Goal: Task Accomplishment & Management: Manage account settings

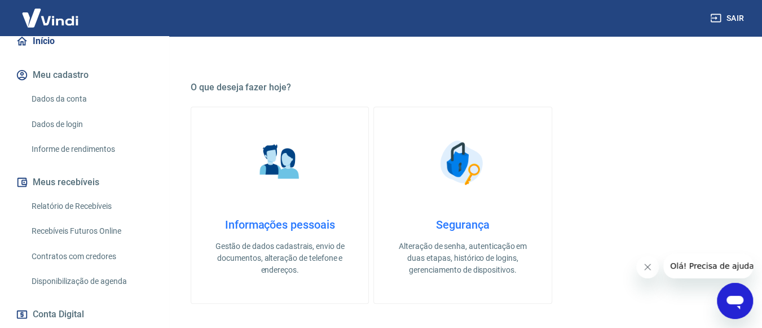
scroll to position [169, 0]
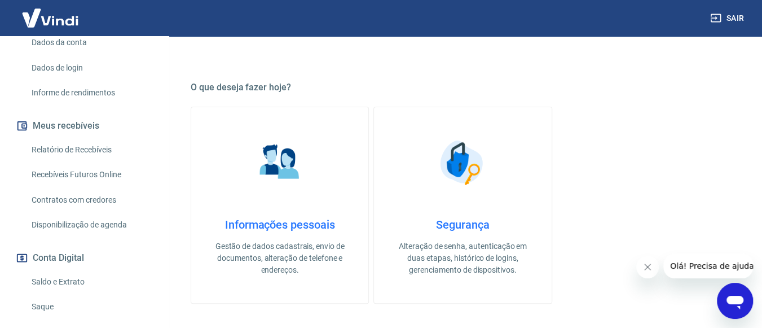
click at [62, 282] on link "Saldo e Extrato" at bounding box center [91, 281] width 128 height 23
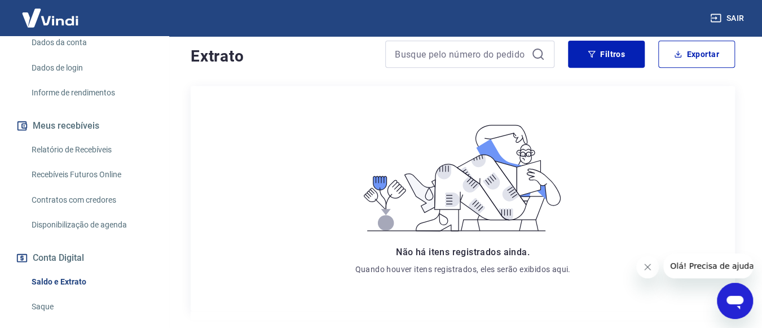
scroll to position [226, 0]
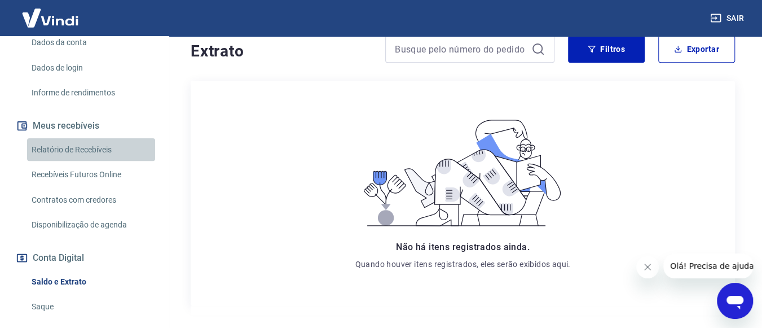
click at [94, 147] on link "Relatório de Recebíveis" at bounding box center [91, 149] width 128 height 23
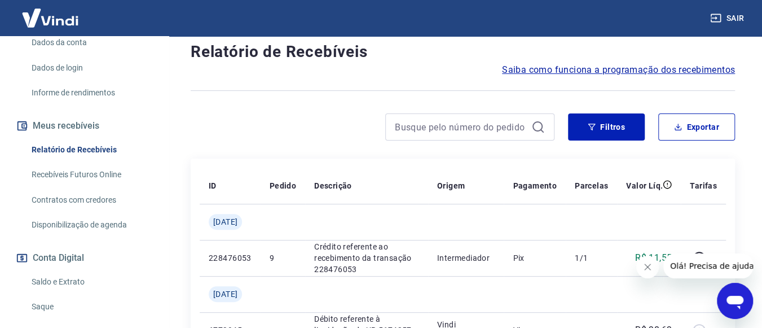
scroll to position [105, 0]
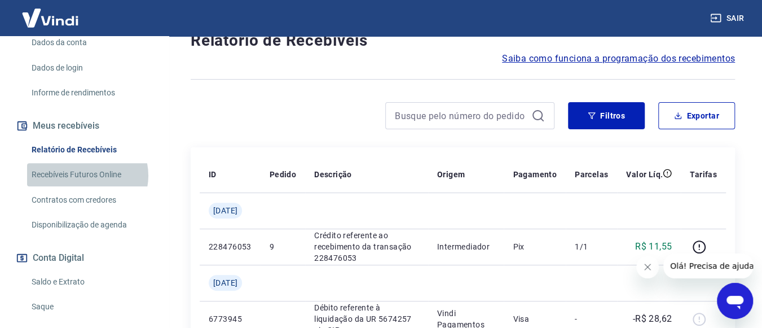
click at [87, 175] on link "Recebíveis Futuros Online" at bounding box center [91, 174] width 128 height 23
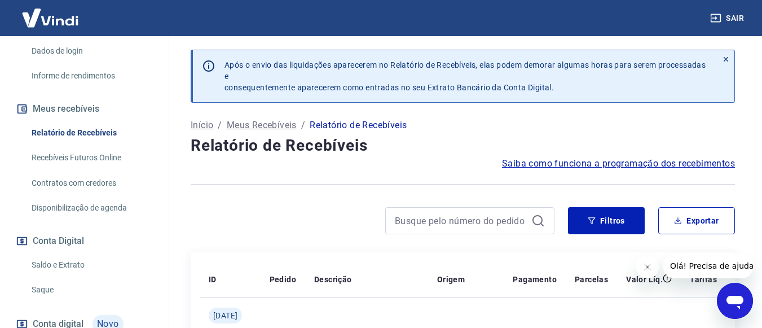
scroll to position [14, 0]
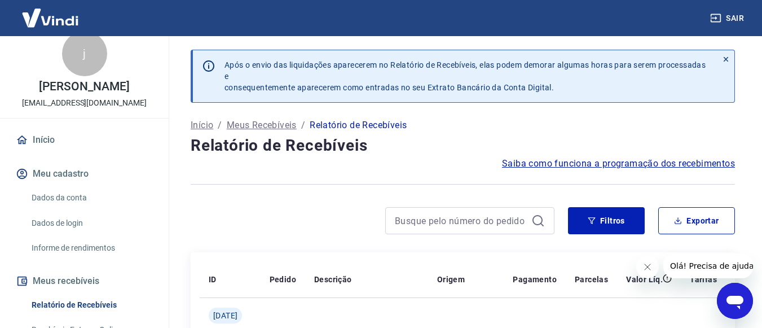
click at [196, 122] on p "Início" at bounding box center [202, 125] width 23 height 14
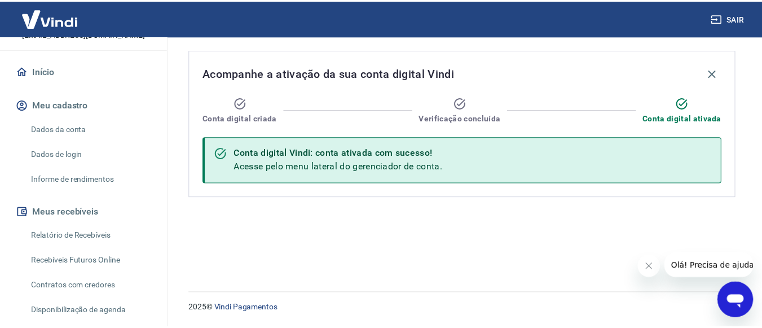
scroll to position [86, 0]
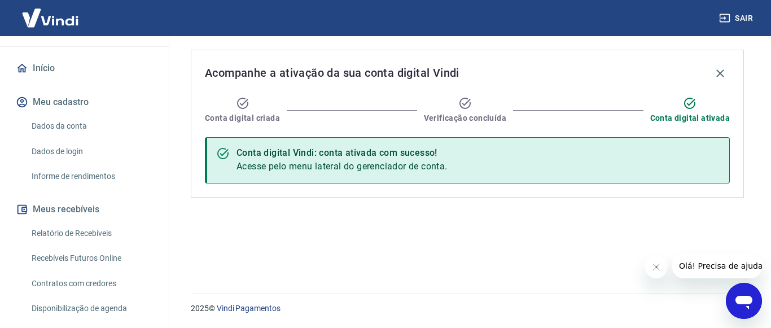
click at [74, 120] on link "Dados da conta" at bounding box center [91, 126] width 128 height 23
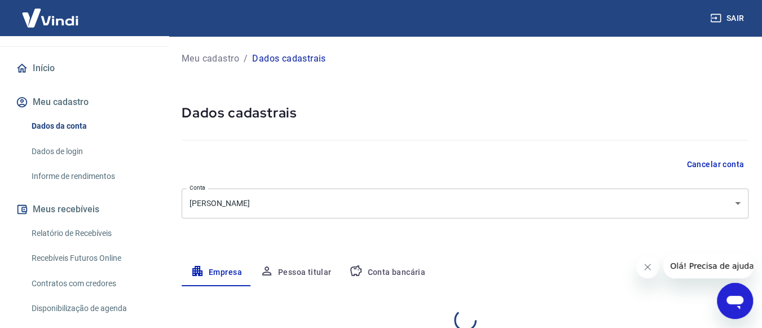
select select "SP"
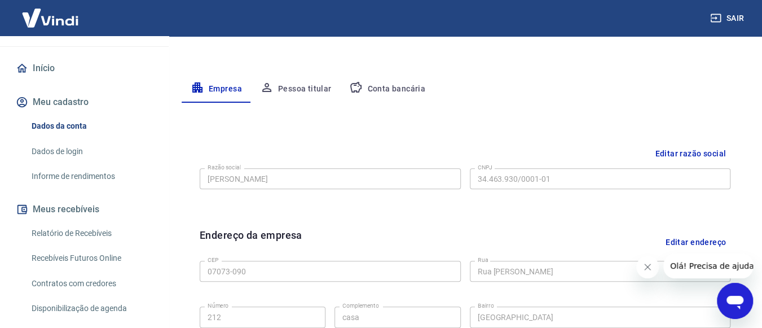
scroll to position [171, 0]
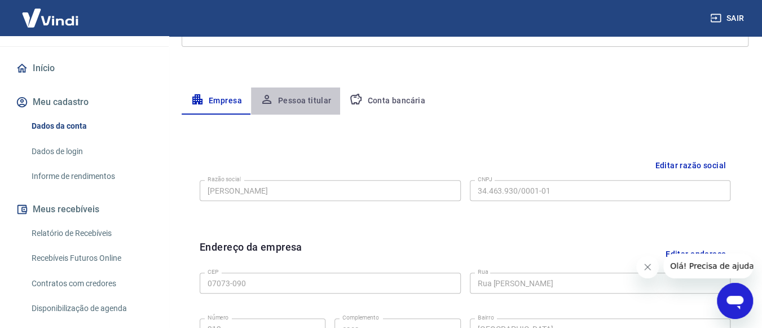
click at [316, 101] on button "Pessoa titular" at bounding box center [296, 100] width 90 height 27
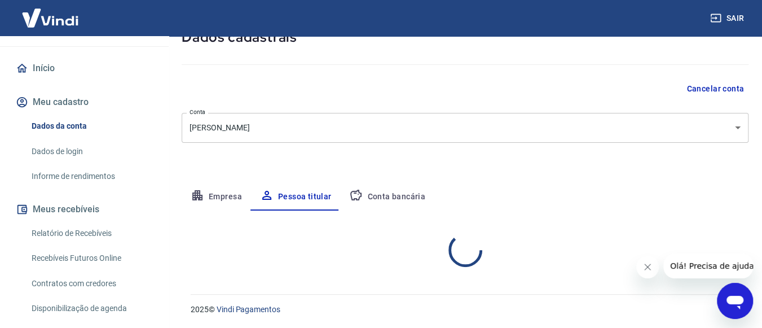
scroll to position [123, 0]
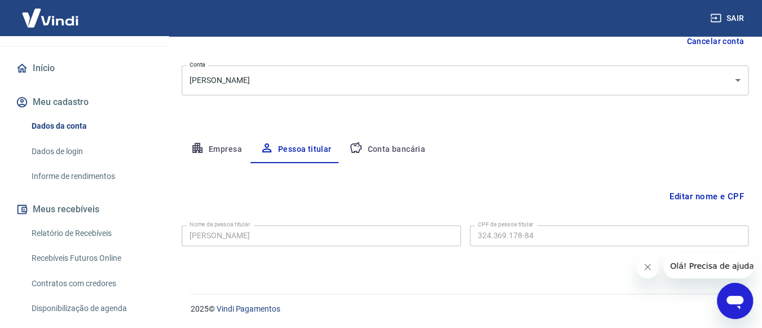
click at [400, 146] on button "Conta bancária" at bounding box center [387, 149] width 94 height 27
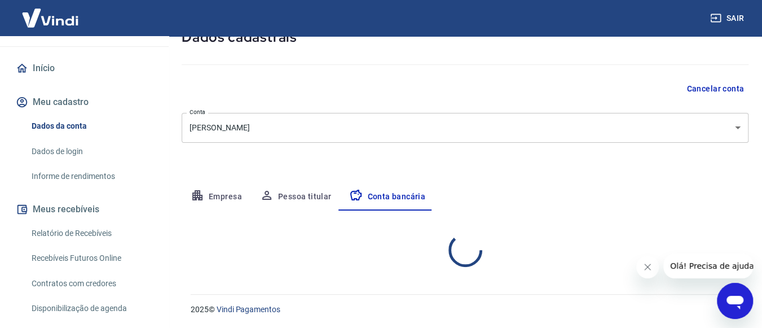
select select "1"
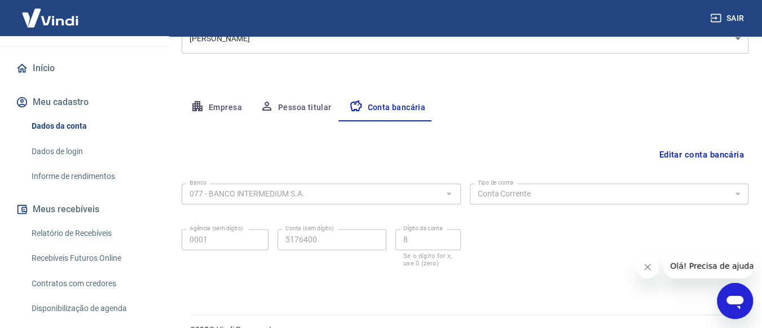
scroll to position [185, 0]
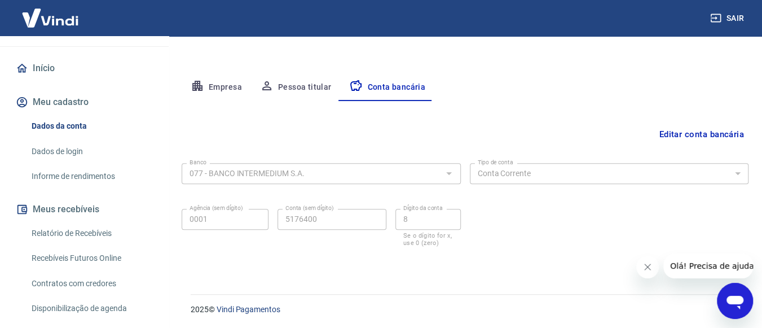
click at [454, 174] on div at bounding box center [448, 173] width 15 height 16
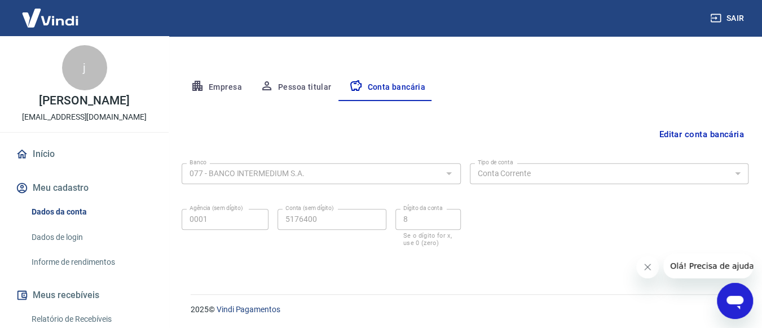
scroll to position [186, 0]
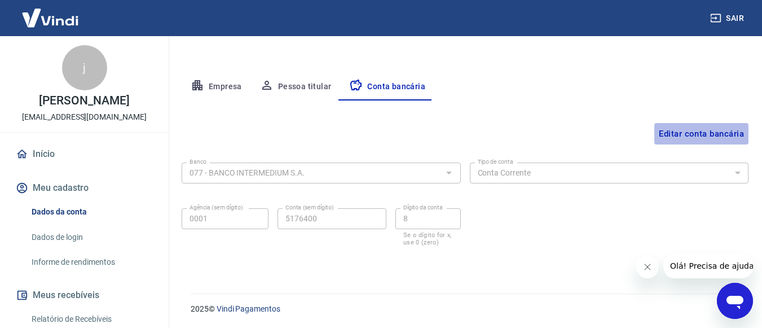
click at [681, 133] on button "Editar conta bancária" at bounding box center [701, 133] width 94 height 21
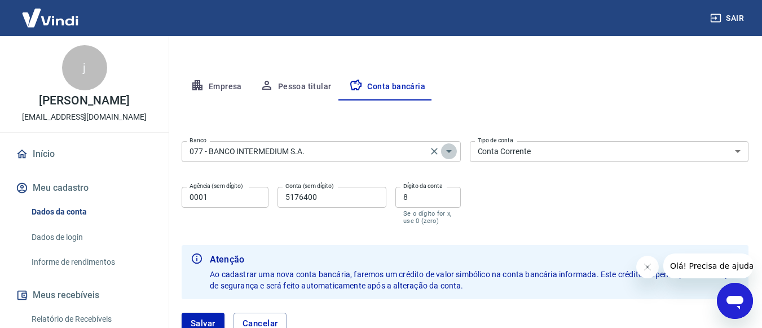
click at [446, 152] on icon "Abrir" at bounding box center [449, 151] width 14 height 14
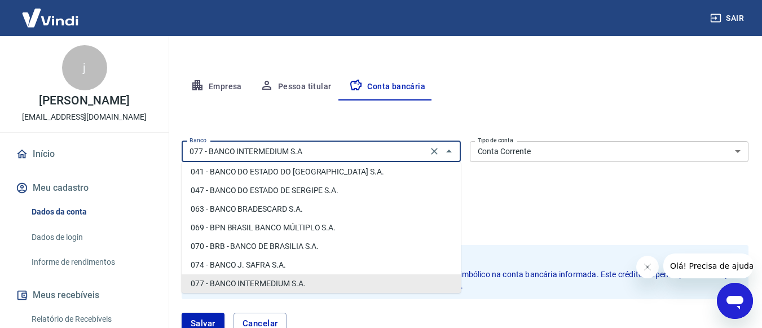
scroll to position [0, 0]
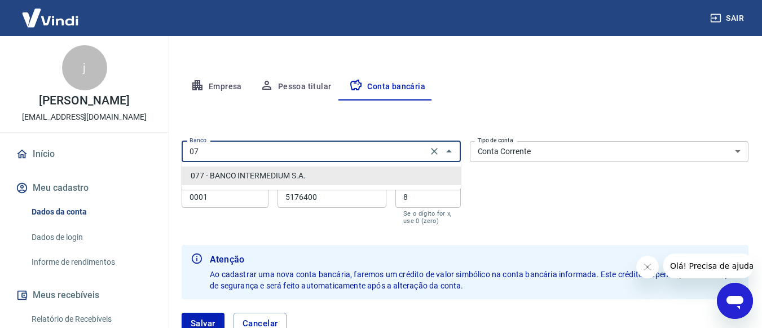
type input "0"
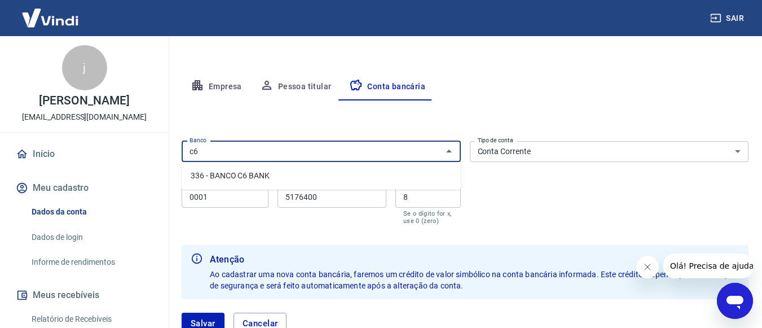
click at [360, 173] on li "336 - BANCO C6 BANK" at bounding box center [321, 175] width 279 height 19
type input "336 - BANCO C6 BANK"
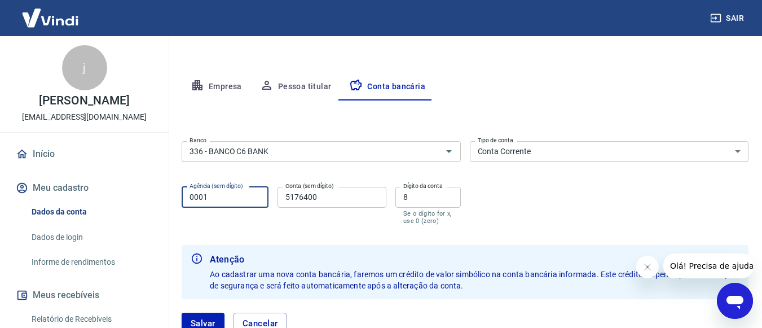
click at [256, 195] on input "0001" at bounding box center [225, 197] width 87 height 21
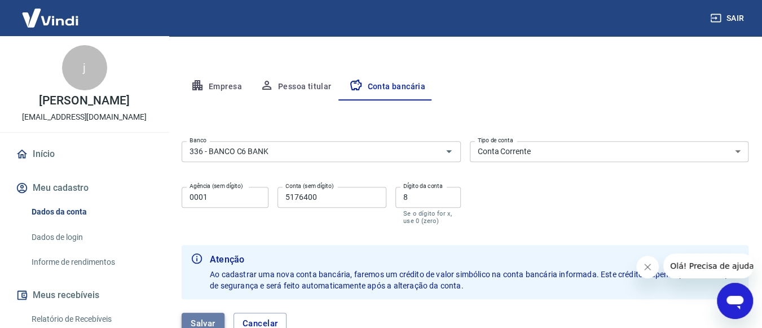
click at [200, 312] on button "Salvar" at bounding box center [203, 322] width 43 height 21
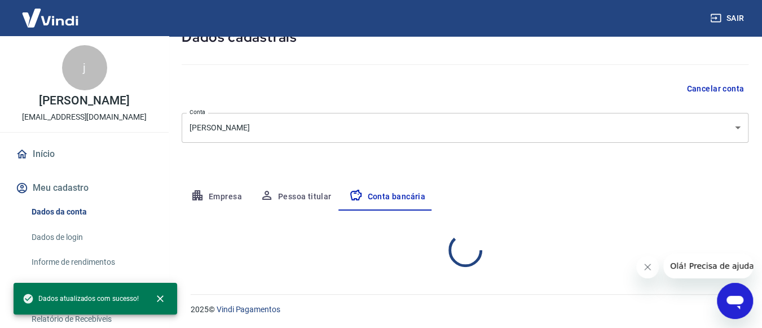
scroll to position [185, 0]
select select "1"
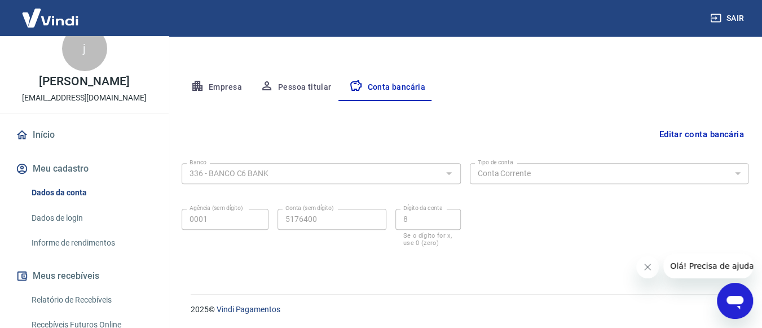
scroll to position [16, 0]
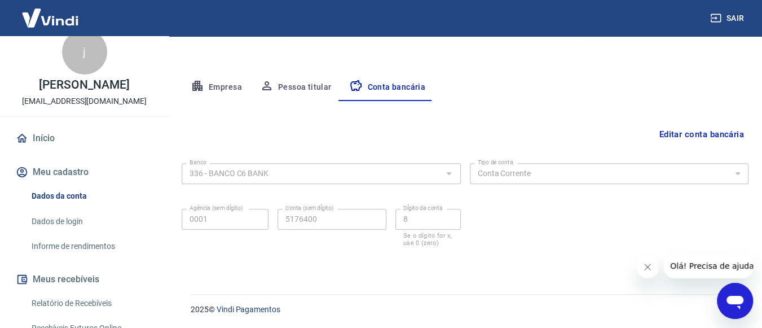
click at [289, 83] on button "Pessoa titular" at bounding box center [296, 87] width 90 height 27
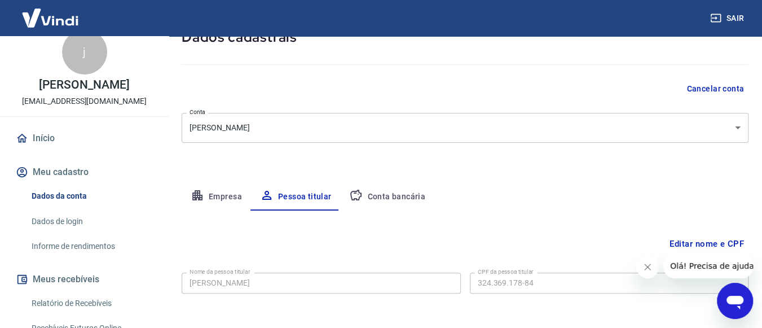
scroll to position [123, 0]
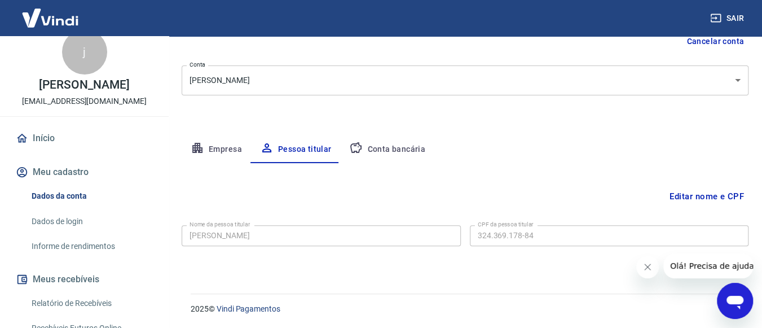
drag, startPoint x: 577, startPoint y: 250, endPoint x: 680, endPoint y: 226, distance: 105.5
click at [580, 250] on form "Nome da pessoa titular juliane santos de Oliveira Nome da pessoa titular CPF da…" at bounding box center [465, 244] width 567 height 46
click at [647, 268] on icon "Fechar mensagem da empresa" at bounding box center [647, 266] width 9 height 9
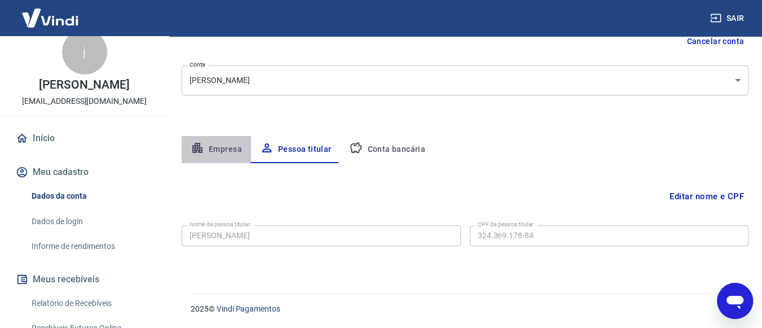
click at [221, 151] on button "Empresa" at bounding box center [216, 149] width 69 height 27
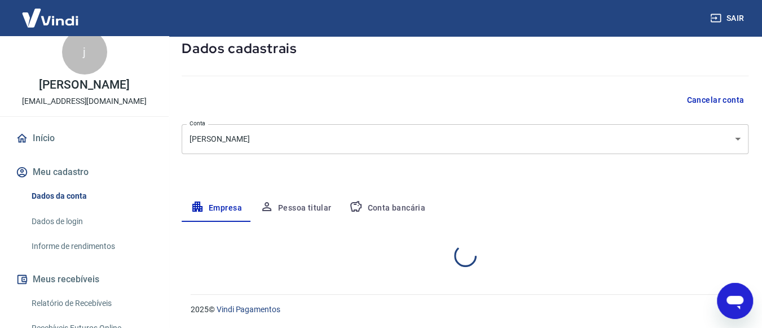
select select "SP"
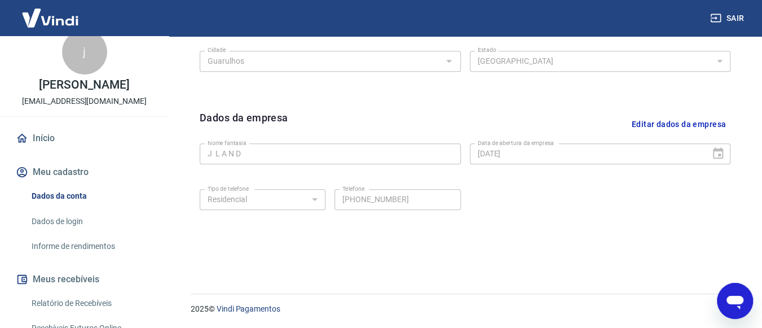
scroll to position [0, 0]
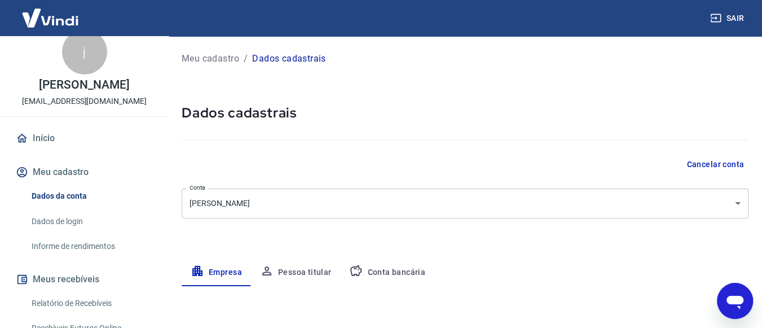
click at [53, 133] on link "Início" at bounding box center [85, 138] width 142 height 25
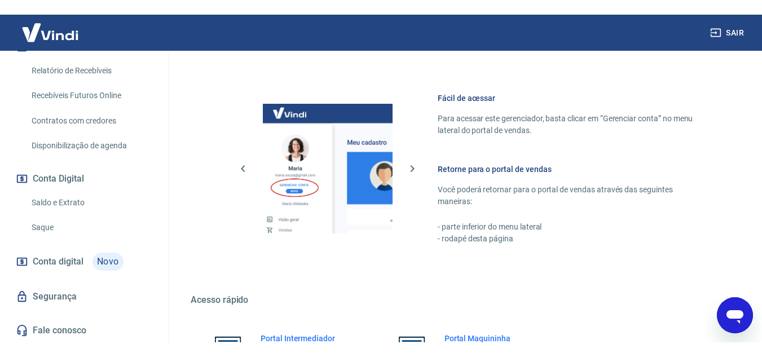
scroll to position [99, 0]
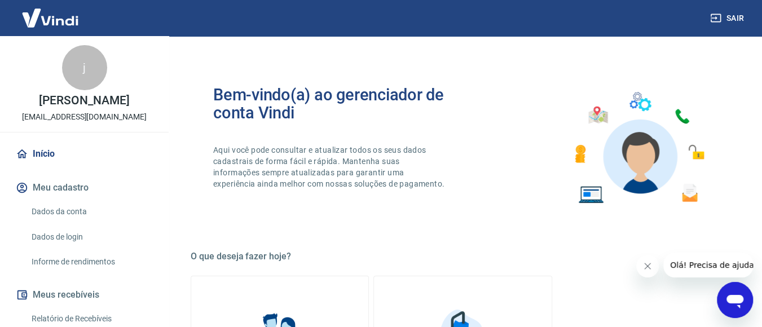
click at [49, 210] on link "Dados da conta" at bounding box center [91, 211] width 128 height 23
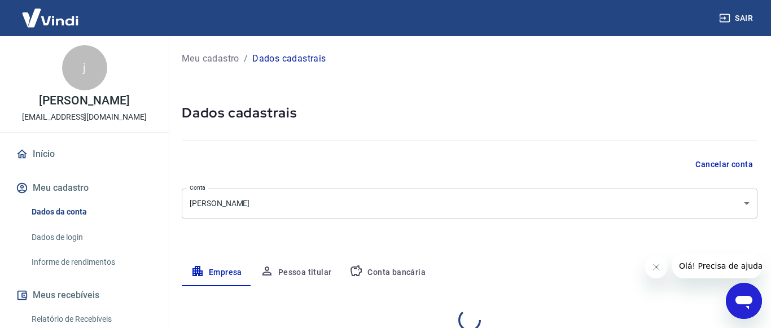
select select "SP"
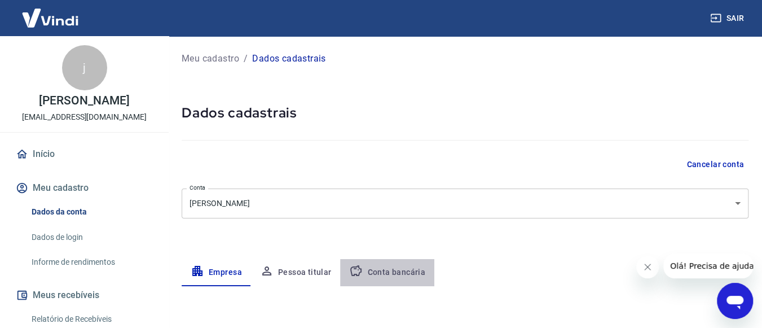
click at [408, 276] on button "Conta bancária" at bounding box center [387, 272] width 94 height 27
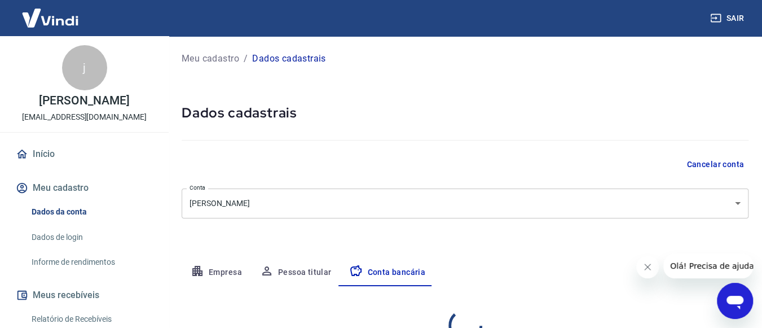
select select "1"
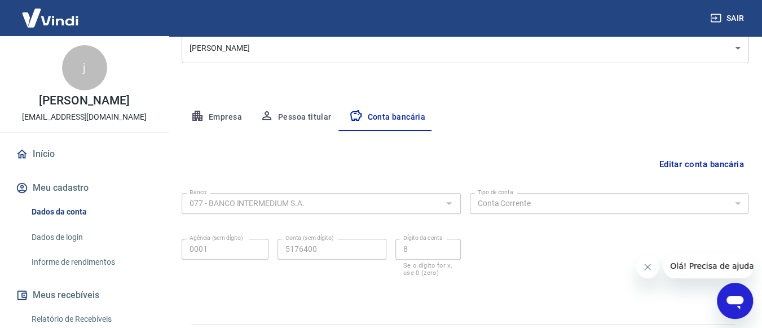
scroll to position [185, 0]
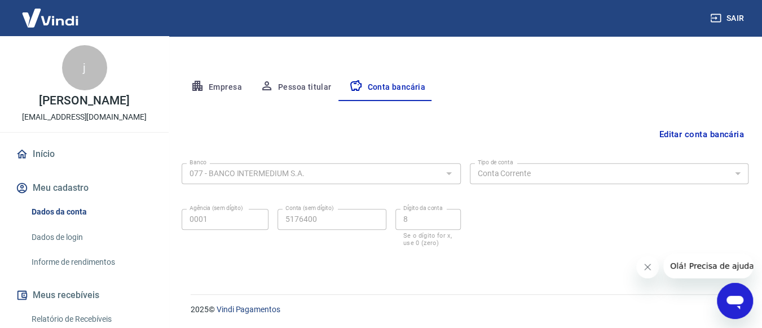
click at [444, 174] on div at bounding box center [448, 173] width 15 height 16
click at [348, 104] on div "Editar conta bancária Banco 077 - BANCO INTERMEDIUM S.A. Banco Tipo de conta Co…" at bounding box center [465, 184] width 567 height 166
click at [648, 266] on icon "Fechar mensagem da empresa" at bounding box center [647, 266] width 9 height 9
click at [672, 124] on button "Editar conta bancária" at bounding box center [701, 134] width 94 height 21
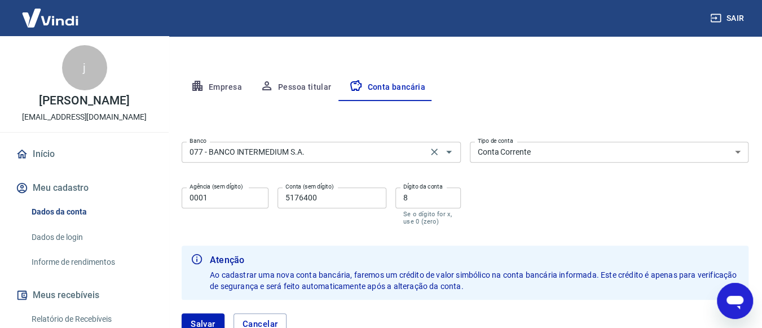
click at [298, 147] on input "077 - BANCO INTERMEDIUM S.A." at bounding box center [304, 152] width 239 height 14
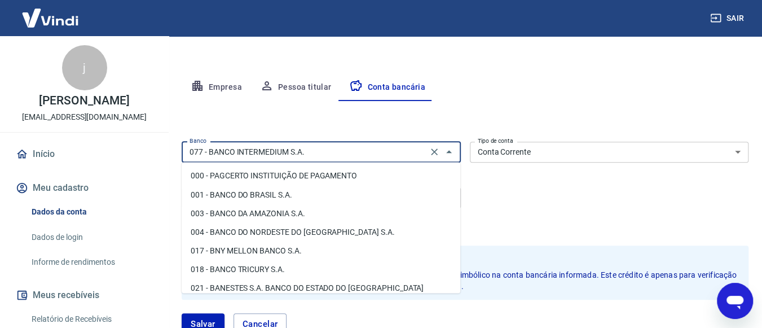
scroll to position [190, 0]
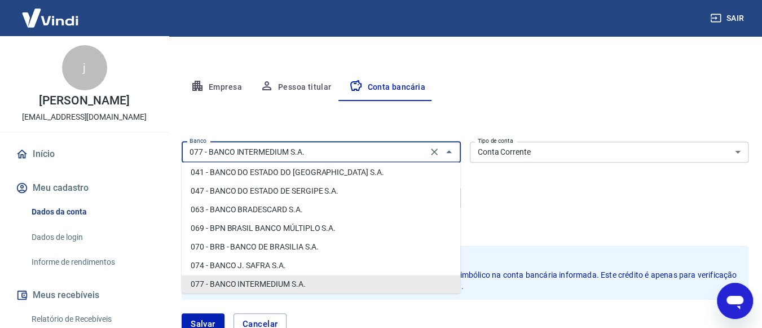
drag, startPoint x: 324, startPoint y: 154, endPoint x: 6, endPoint y: 107, distance: 322.2
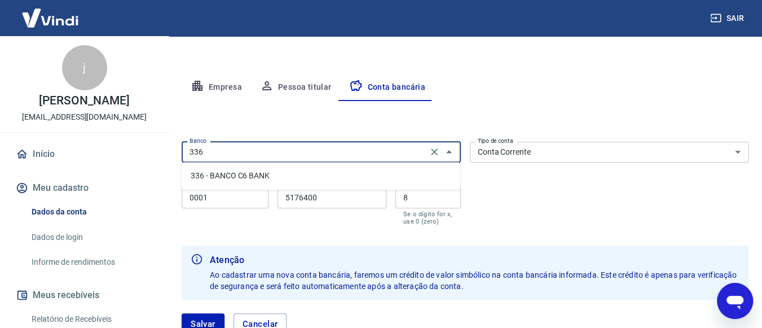
type input "077 - BANCO INTERMEDIUM S.A."
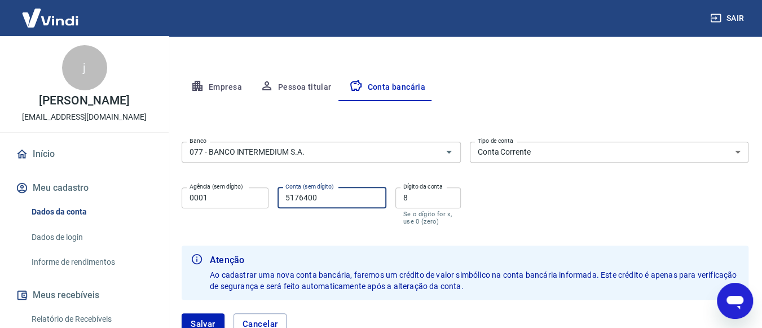
drag, startPoint x: 336, startPoint y: 204, endPoint x: 259, endPoint y: 200, distance: 76.8
click at [259, 200] on div "Agência (sem dígito) 0001 Agência (sem dígito) Conta (sem dígito) 5176400 Conta…" at bounding box center [321, 205] width 279 height 45
type input "39391522"
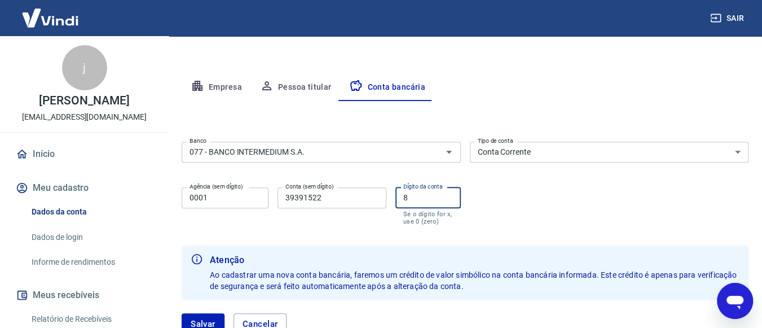
drag, startPoint x: 412, startPoint y: 205, endPoint x: 376, endPoint y: 225, distance: 41.6
click at [375, 195] on div "Agência (sem dígito) 0001 Agência (sem dígito) Conta (sem dígito) 39391522 Cont…" at bounding box center [321, 205] width 279 height 45
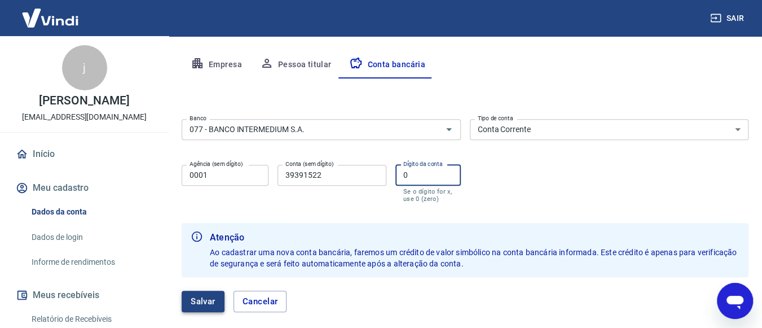
type input "0"
click at [204, 297] on button "Salvar" at bounding box center [203, 300] width 43 height 21
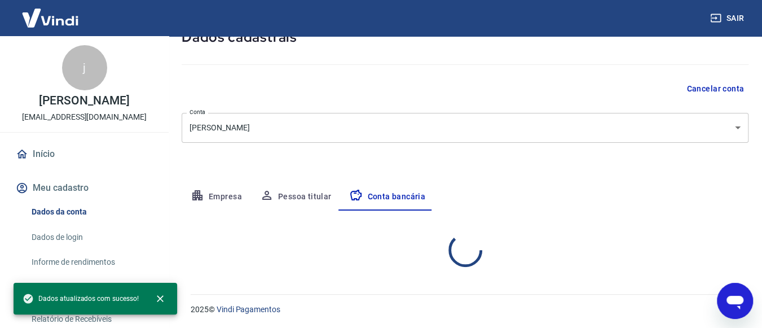
select select "1"
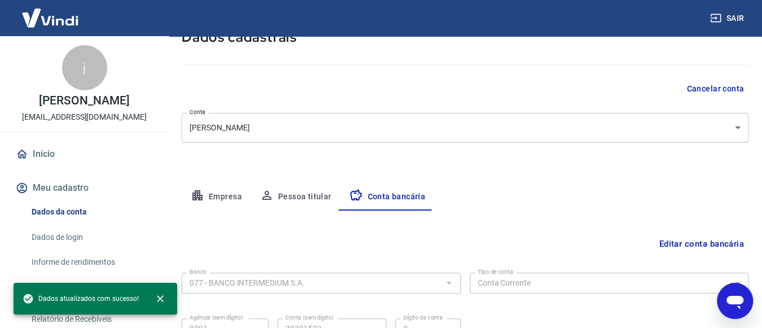
scroll to position [185, 0]
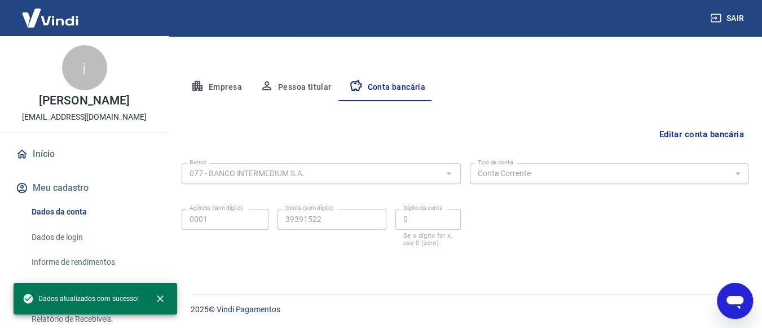
click at [703, 135] on button "Editar conta bancária" at bounding box center [701, 134] width 94 height 21
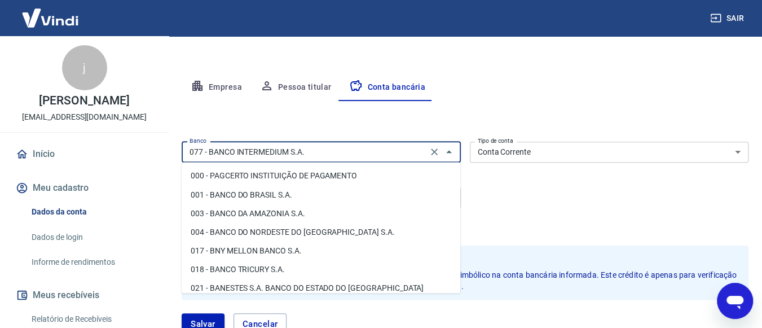
click at [319, 147] on input "077 - BANCO INTERMEDIUM S.A." at bounding box center [304, 152] width 239 height 14
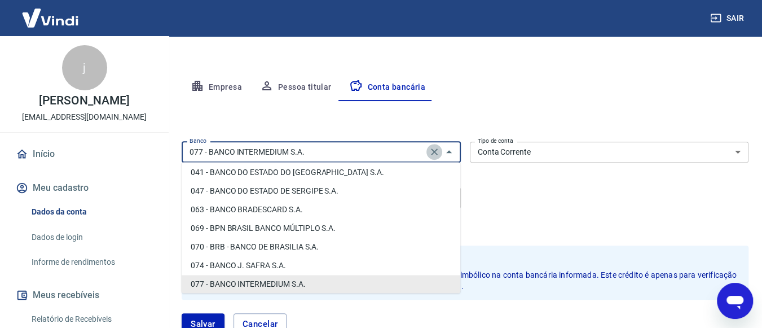
click at [435, 153] on icon "Clear" at bounding box center [434, 151] width 7 height 7
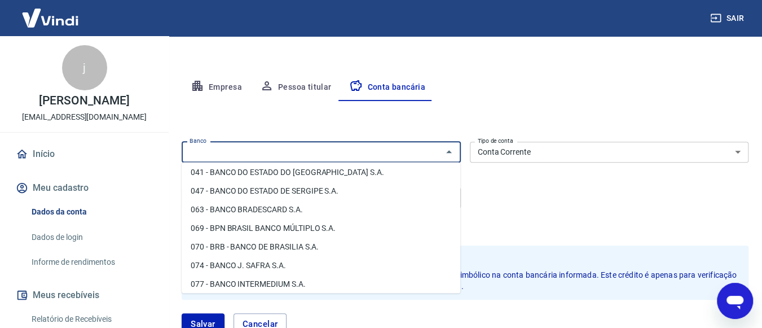
scroll to position [0, 0]
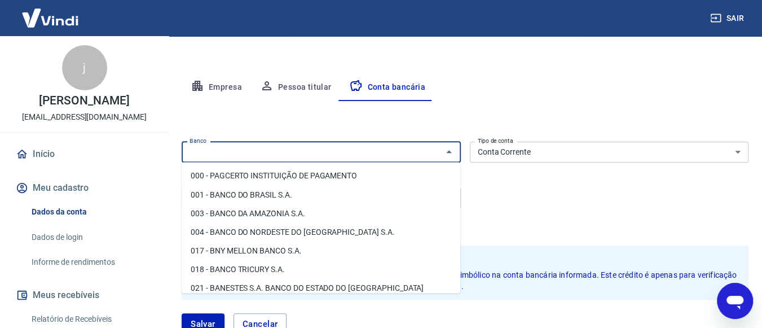
click at [312, 151] on input "Banco" at bounding box center [312, 152] width 254 height 14
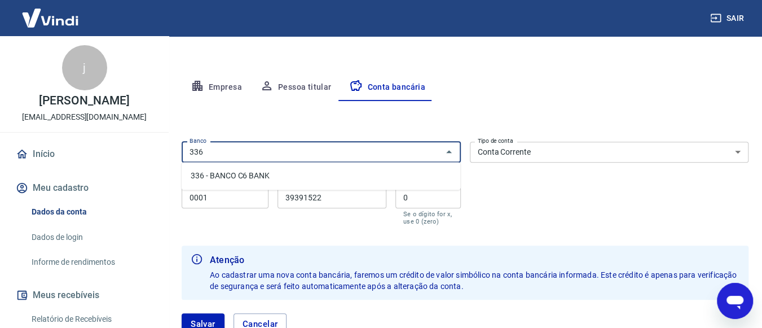
click at [278, 175] on li "336 - BANCO C6 BANK" at bounding box center [321, 175] width 279 height 19
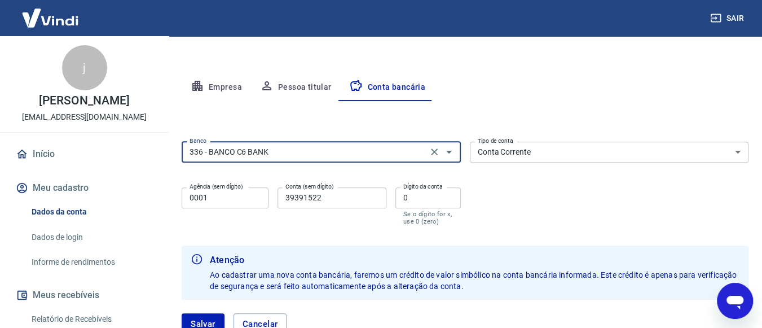
type input "336 - BANCO C6 BANK"
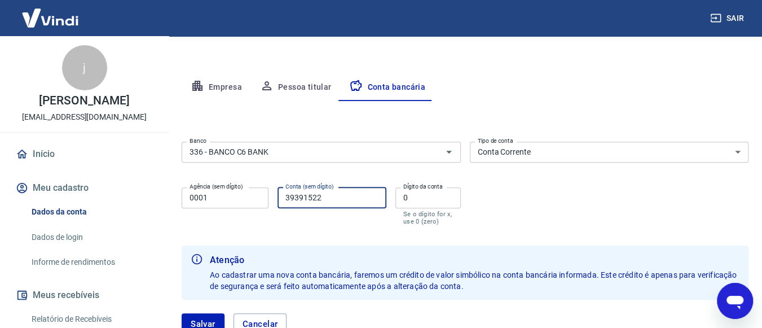
click at [354, 196] on input "39391522" at bounding box center [332, 197] width 109 height 21
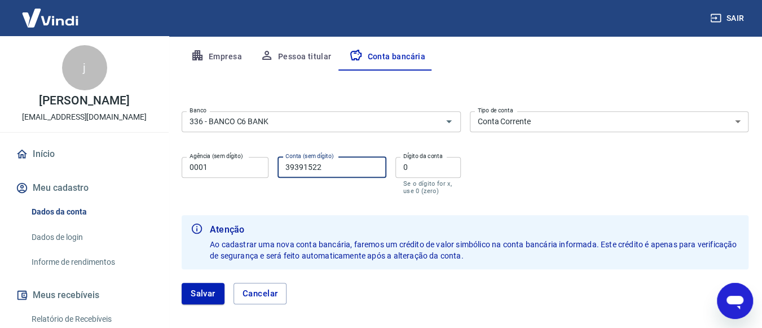
scroll to position [266, 0]
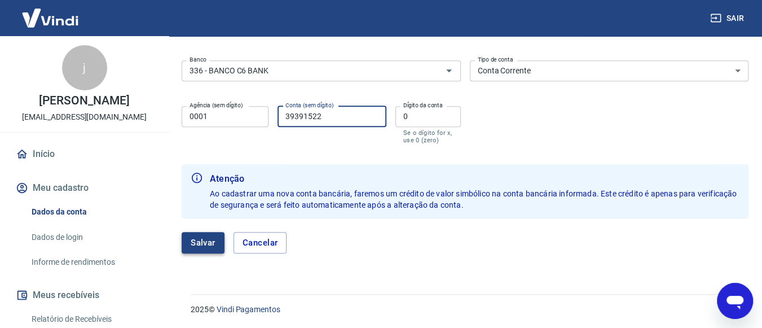
click at [196, 238] on button "Salvar" at bounding box center [203, 242] width 43 height 21
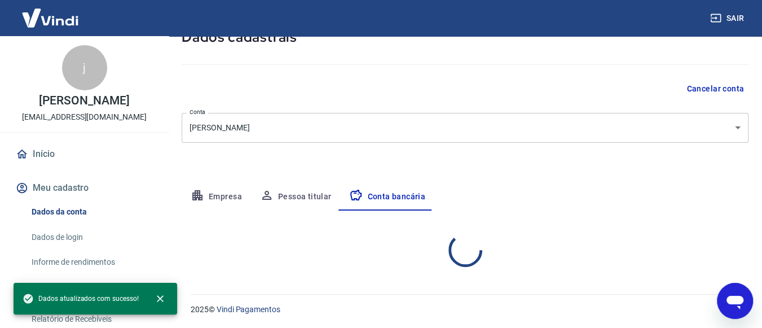
select select "1"
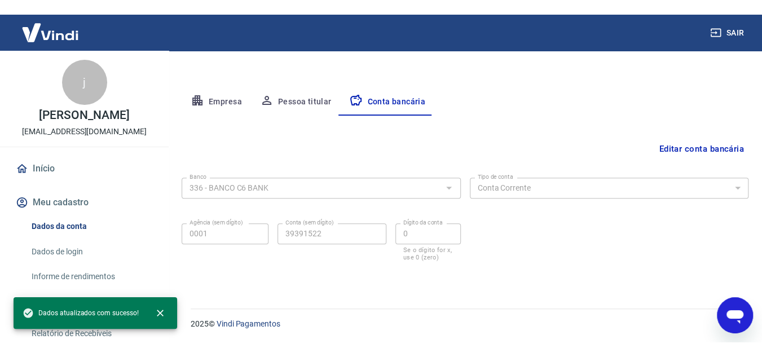
scroll to position [157, 0]
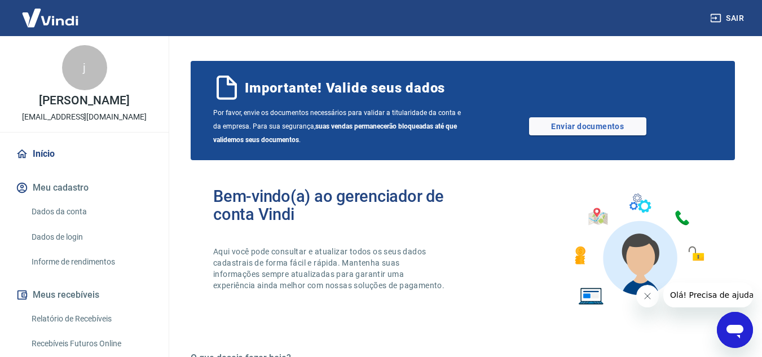
click at [60, 149] on link "Início" at bounding box center [85, 154] width 142 height 25
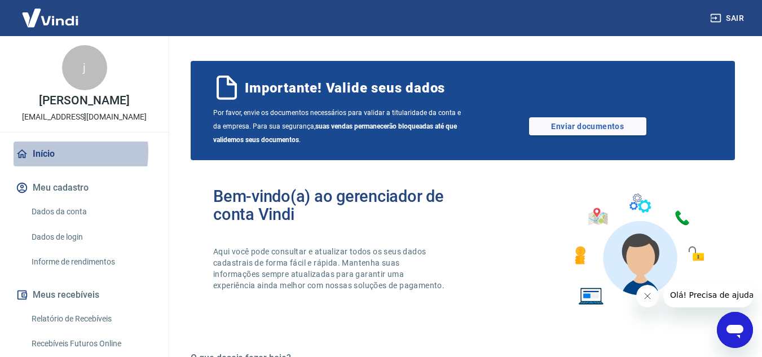
click at [47, 152] on link "Início" at bounding box center [85, 154] width 142 height 25
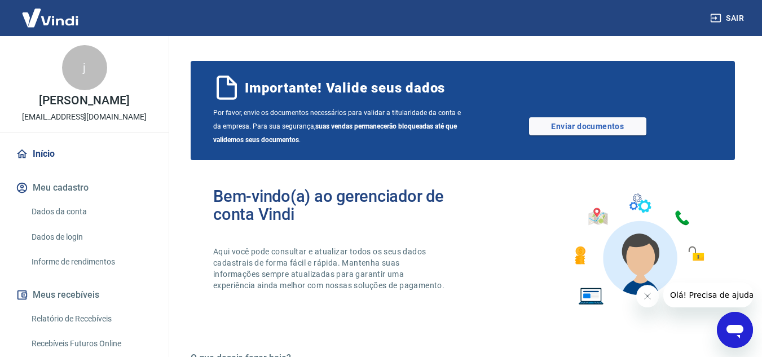
click at [82, 187] on button "Meu cadastro" at bounding box center [85, 187] width 142 height 25
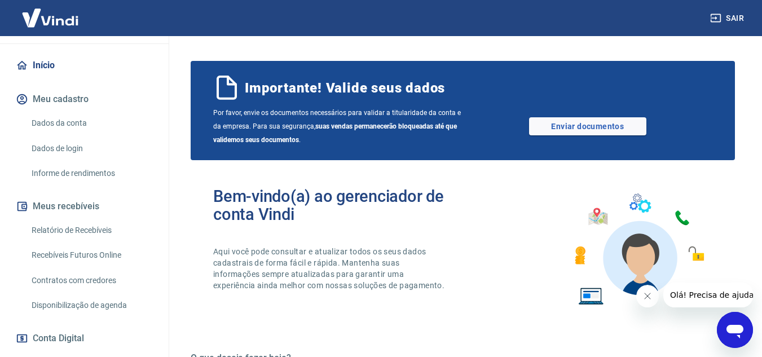
scroll to position [95, 0]
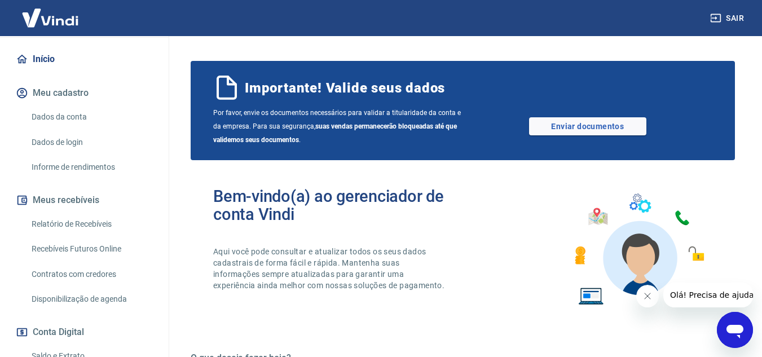
click at [69, 114] on link "Dados da conta" at bounding box center [91, 116] width 128 height 23
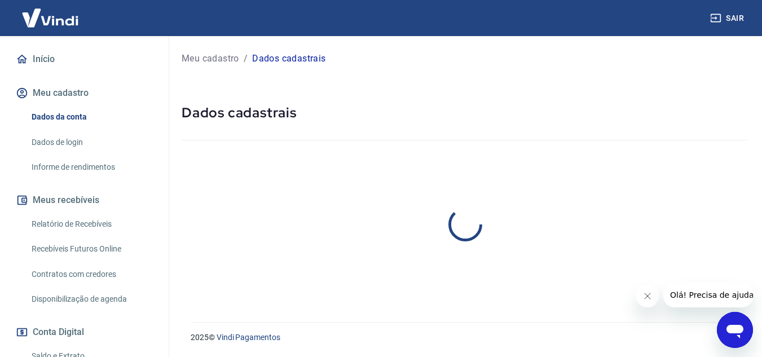
select select "SP"
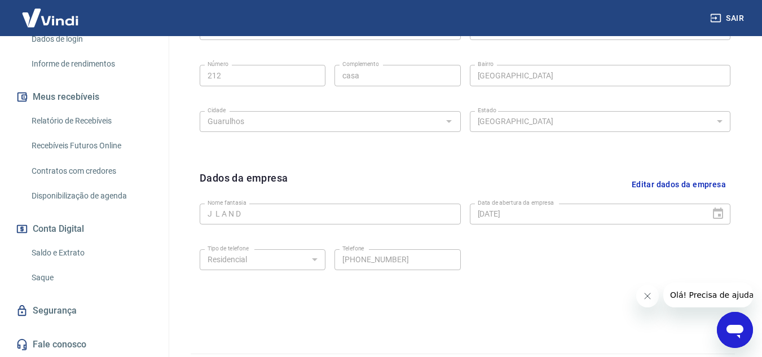
scroll to position [456, 0]
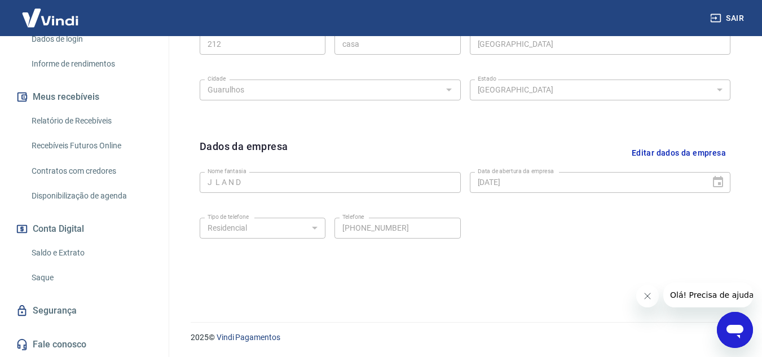
click at [734, 325] on icon "Abrir janela de mensagens" at bounding box center [735, 332] width 17 height 14
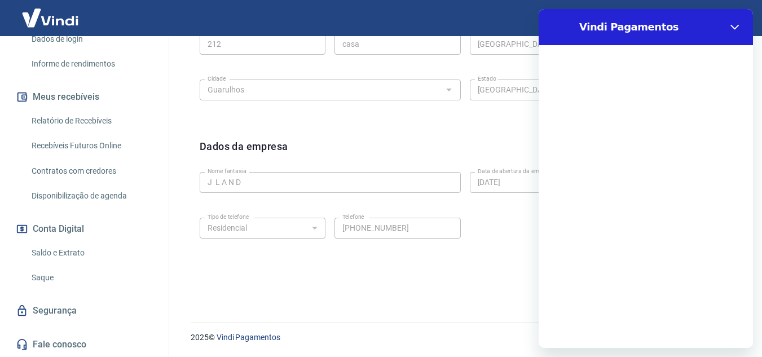
scroll to position [0, 0]
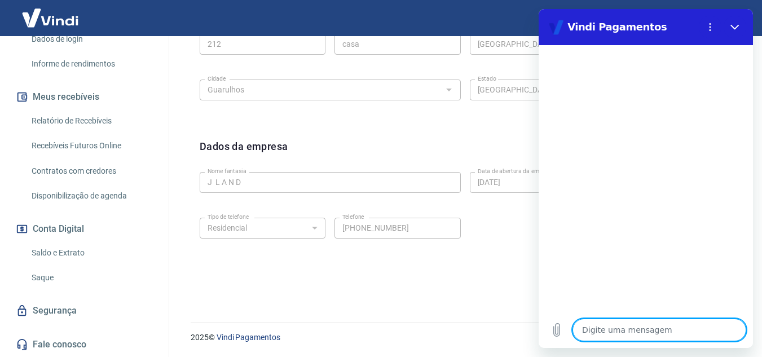
click at [624, 332] on textarea at bounding box center [660, 330] width 174 height 23
type textarea "P"
type textarea "x"
type textarea "Po"
type textarea "x"
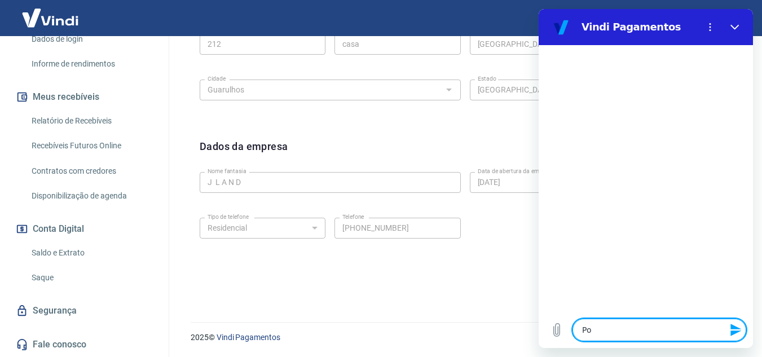
type textarea "Por"
type textarea "x"
type textarea "Poru"
type textarea "x"
type textarea "Poruq"
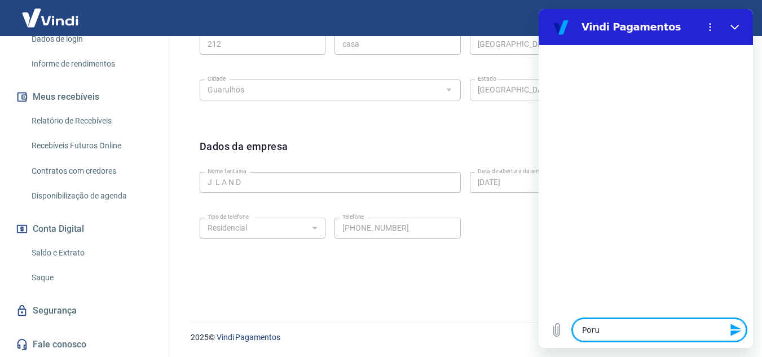
type textarea "x"
type textarea "Poruqe"
type textarea "x"
type textarea "Poruq"
type textarea "x"
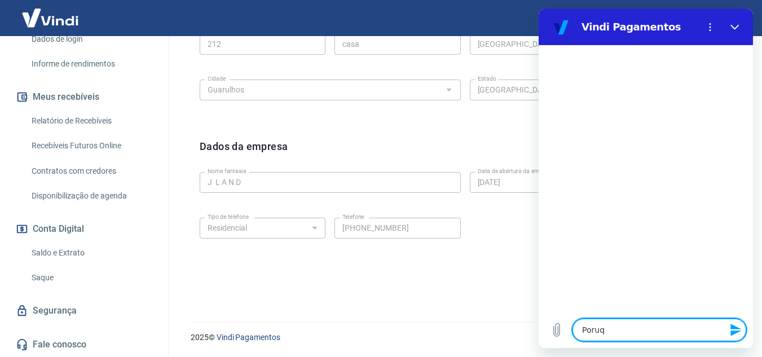
type textarea "Poru"
type textarea "x"
type textarea "Por"
type textarea "x"
type textarea "Porq"
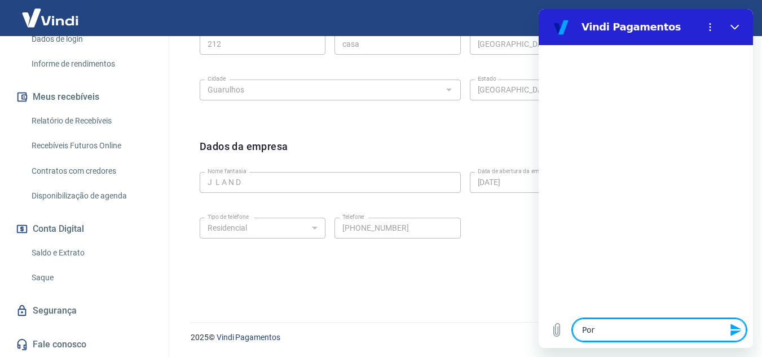
type textarea "x"
type textarea "Porqu"
type textarea "x"
type textarea "Porque"
type textarea "x"
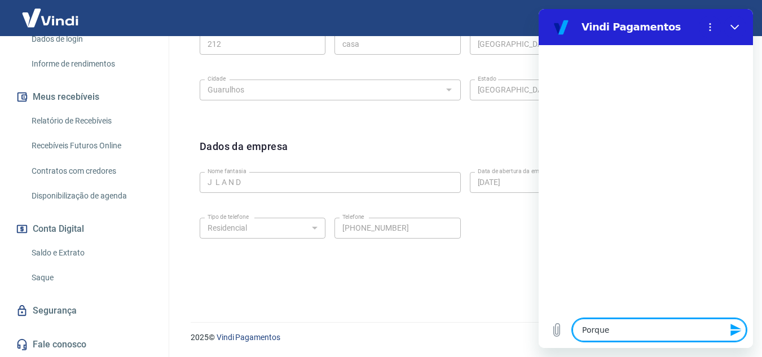
type textarea "Porque"
type textarea "x"
type textarea "Porque t"
type textarea "x"
type textarea "Porque te"
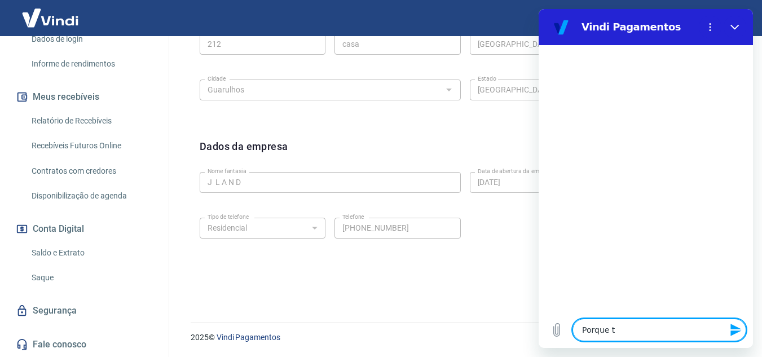
type textarea "x"
type textarea "Porque ten"
type textarea "x"
type textarea "Porque tenh"
type textarea "x"
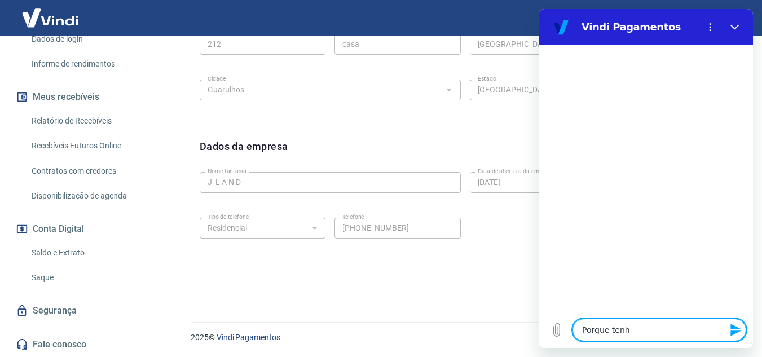
type textarea "Porque tenho"
type textarea "x"
type textarea "Porque tenho"
type textarea "x"
type textarea "Porque tenho s"
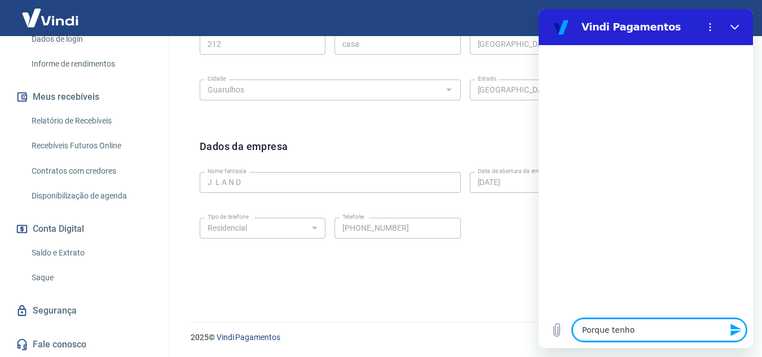
type textarea "x"
type textarea "Porque tenho sa"
type textarea "x"
type textarea "Porque tenho sal"
type textarea "x"
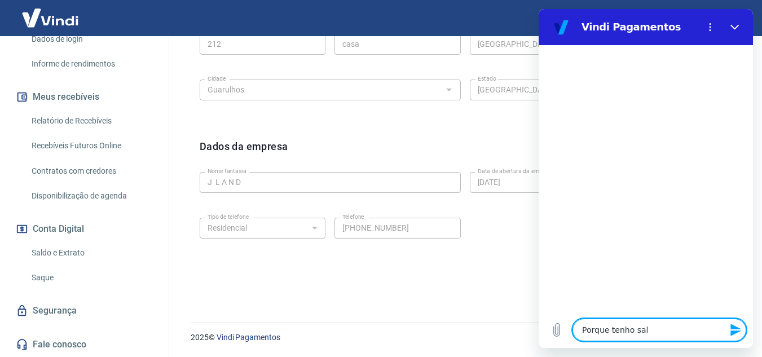
type textarea "Porque tenho sald"
type textarea "x"
type textarea "Porque tenho saldo"
type textarea "x"
type textarea "Porque tenho saldo"
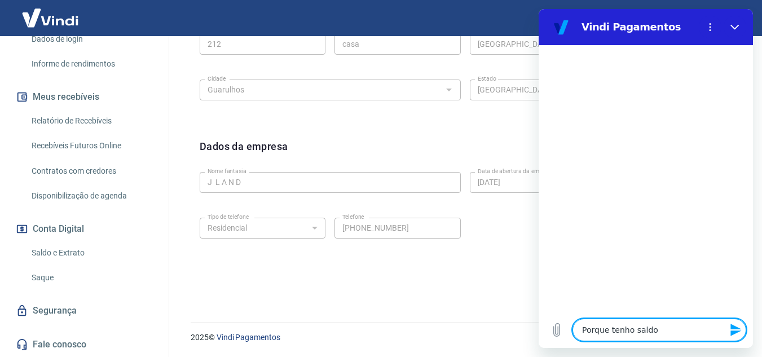
type textarea "x"
type textarea "Porque tenho saldo n"
type textarea "x"
type textarea "Porque tenho saldo na"
type textarea "x"
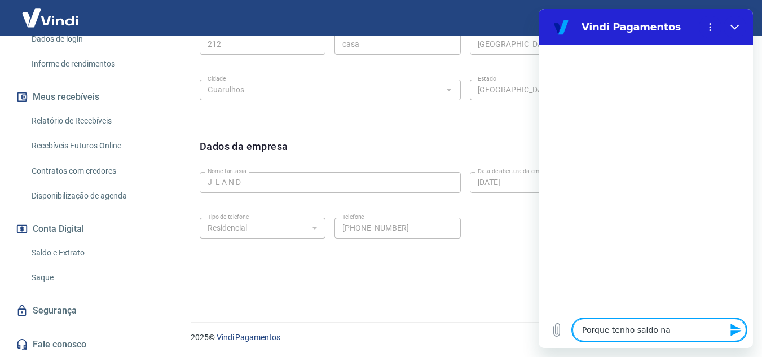
type textarea "Porque tenho saldo na"
type textarea "x"
type textarea "Porque tenho saldo na T"
type textarea "x"
type textarea "Porque tenho saldo na Tr"
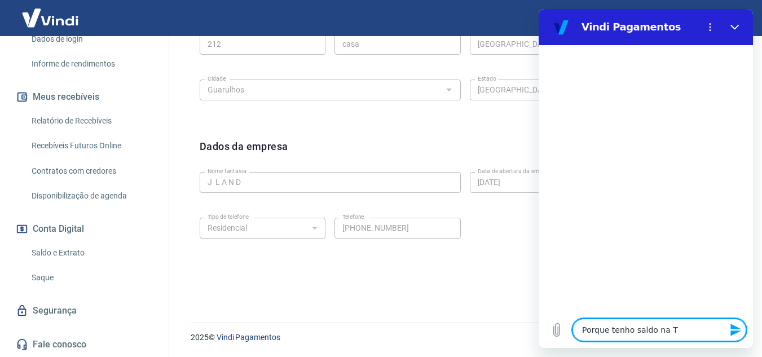
type textarea "x"
type textarea "Porque tenho saldo na Tra"
type textarea "x"
type textarea "Porque tenho saldo na Tray"
type textarea "x"
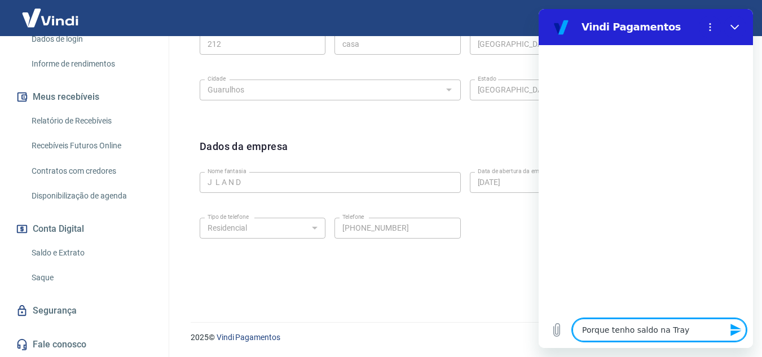
type textarea "Porque tenho saldo na Tray"
type textarea "x"
type textarea "Porque tenho saldo na Tray"
type textarea "x"
type textarea "Porque tenho saldo na Tray,"
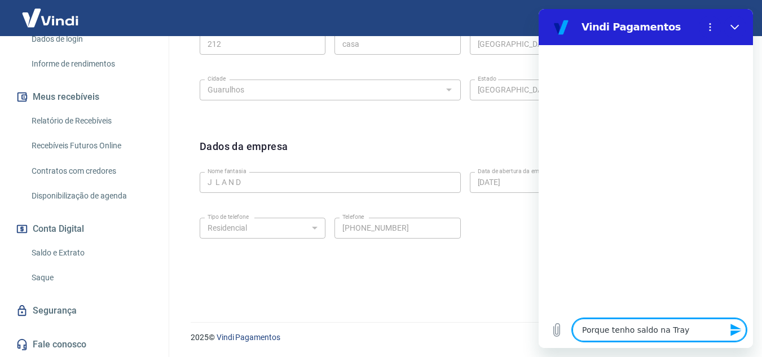
type textarea "x"
type textarea "Porque tenho saldo na Tray,"
type textarea "x"
type textarea "Porque tenho saldo na Tray, m"
type textarea "x"
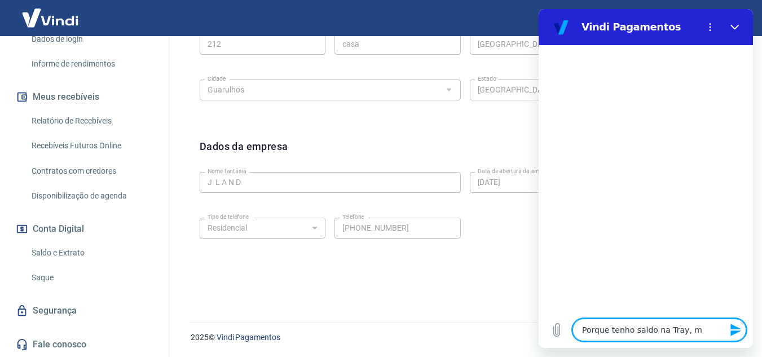
type textarea "Porque tenho saldo na Tray, ma"
type textarea "x"
type textarea "Porque tenho saldo na Tray, mas"
type textarea "x"
type textarea "Porque tenho saldo na Tray, mas"
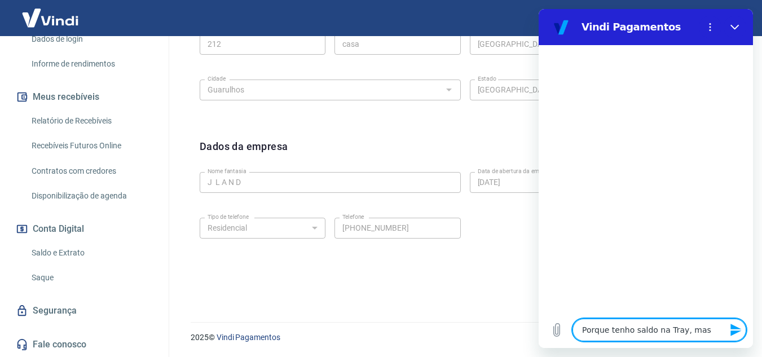
type textarea "x"
type textarea "Porque tenho saldo na Tray, mas n"
type textarea "x"
type textarea "Porque tenho saldo na Tray, mas nã"
type textarea "x"
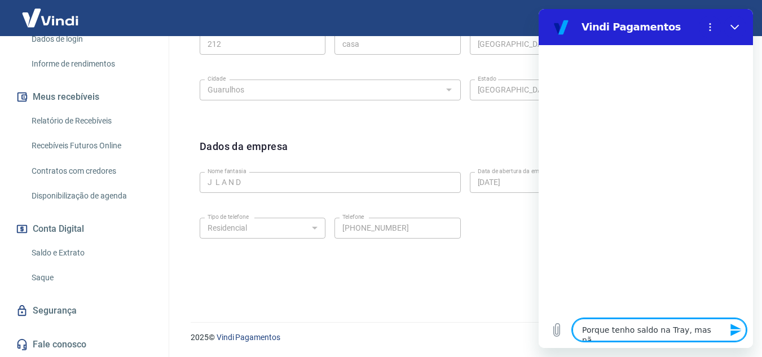
type textarea "Porque tenho saldo na Tray, mas não"
type textarea "x"
type textarea "Porque tenho saldo na Tray, mas não"
type textarea "x"
type textarea "Porque tenho saldo na Tray, mas não c"
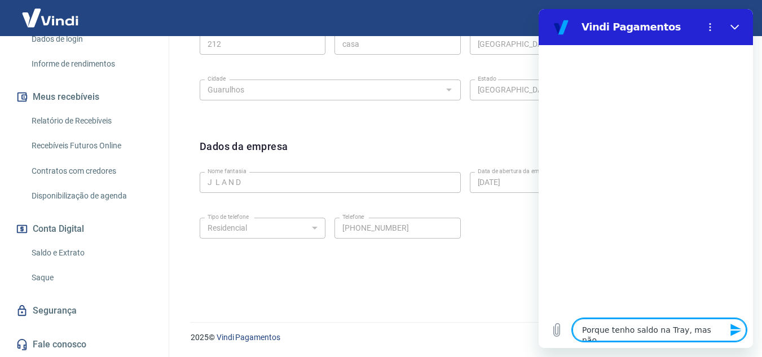
type textarea "x"
type textarea "Porque tenho saldo na Tray, mas não co"
type textarea "x"
type textarea "Porque tenho saldo na Tray, mas não con"
type textarea "x"
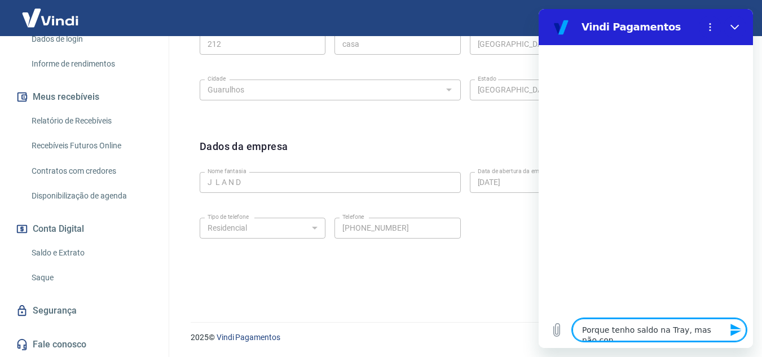
type textarea "Porque tenho saldo na Tray, mas não cons"
type textarea "x"
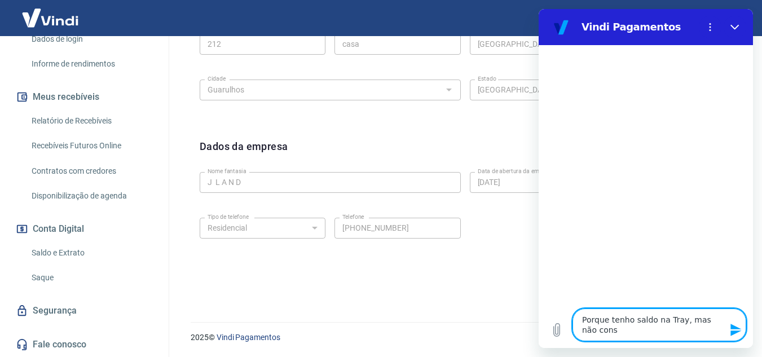
type textarea "Porque tenho saldo na Tray, mas não consi"
type textarea "x"
type textarea "Porque tenho saldo na Tray, mas não consig"
type textarea "x"
type textarea "Porque tenho saldo na Tray, mas não consigo"
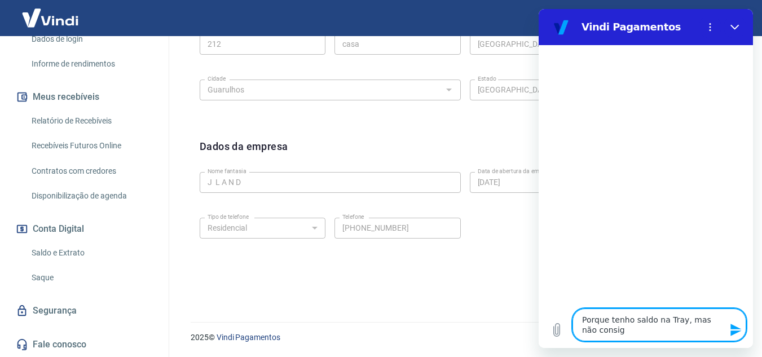
type textarea "x"
type textarea "Porque tenho saldo na Tray, mas não consigo"
type textarea "x"
type textarea "Porque tenho saldo na Tray, mas não consigo p"
type textarea "x"
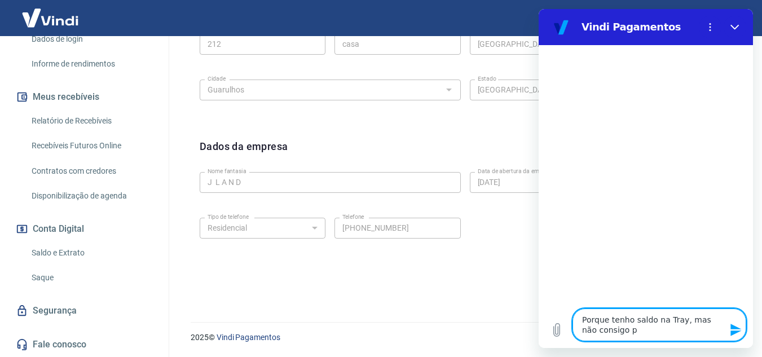
type textarea "Porque tenho saldo na Tray, mas não consigo pa"
type textarea "x"
type textarea "Porque tenho saldo na Tray, mas não consigo pag"
type textarea "x"
type textarea "Porque tenho saldo na Tray, mas não consigo paga"
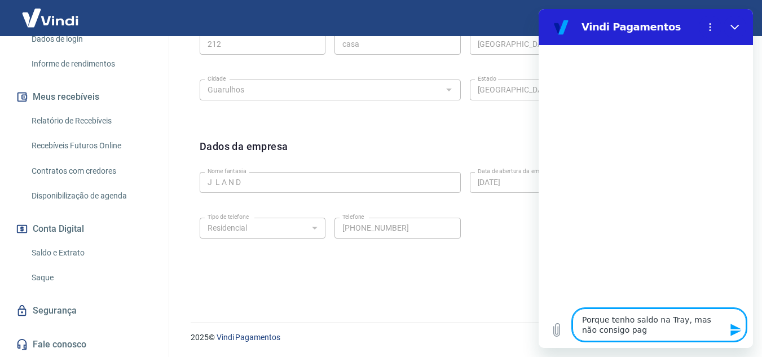
type textarea "x"
type textarea "Porque tenho saldo na Tray, mas não consigo pagar"
type textarea "x"
type textarea "Porque tenho saldo na Tray, mas não consigo pagar"
type textarea "x"
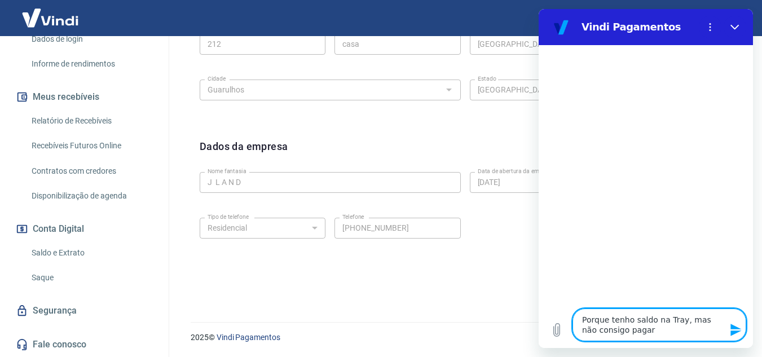
type textarea "Porque tenho saldo na Tray, mas não consigo pagar a"
type textarea "x"
type textarea "Porque tenho saldo na Tray, mas não consigo pagar a"
type textarea "x"
type textarea "Porque tenho saldo na Tray, mas não consigo pagar a e"
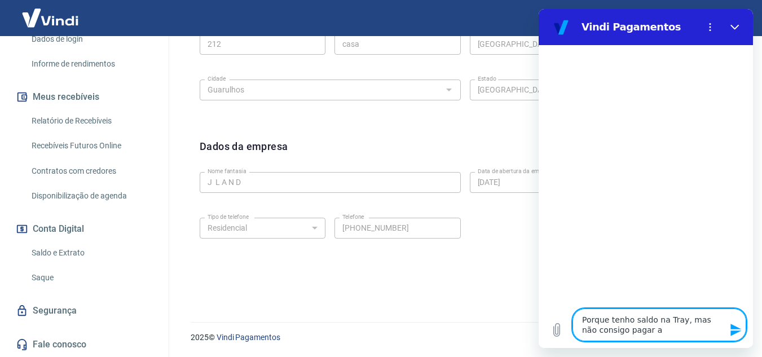
type textarea "x"
type textarea "Porque tenho saldo na Tray, mas não consigo pagar a et"
type textarea "x"
type textarea "Porque tenho saldo na Tray, mas não consigo pagar a eti"
type textarea "x"
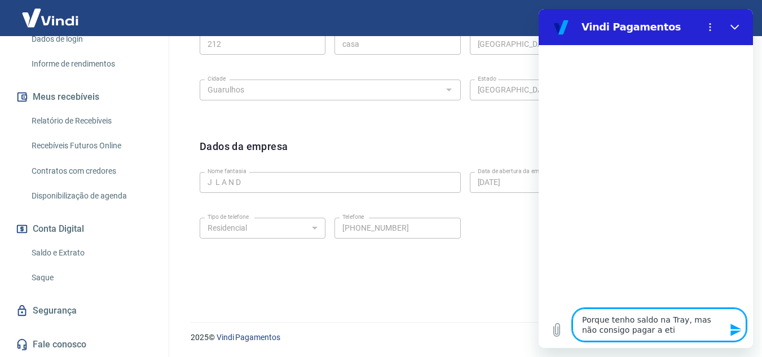
type textarea "Porque tenho saldo na Tray, mas não consigo pagar a etiq"
type textarea "x"
type textarea "Porque tenho saldo na Tray, mas não consigo pagar a etiqu"
type textarea "x"
type textarea "Porque tenho saldo na Tray, mas não consigo pagar a etique"
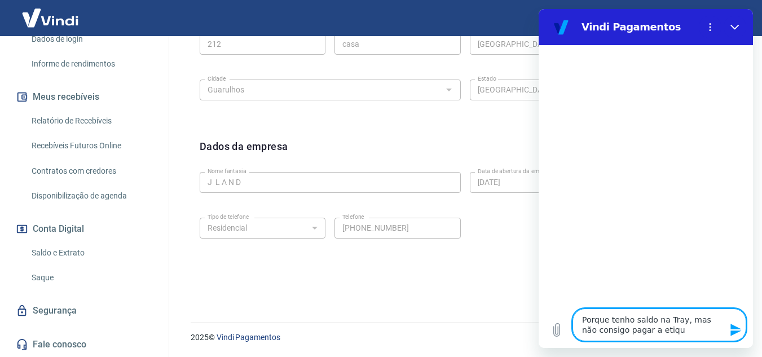
type textarea "x"
type textarea "Porque tenho saldo na Tray, mas não consigo pagar a etiquet"
type textarea "x"
type textarea "Porque tenho saldo na Tray, mas não consigo pagar a etiqueta"
type textarea "x"
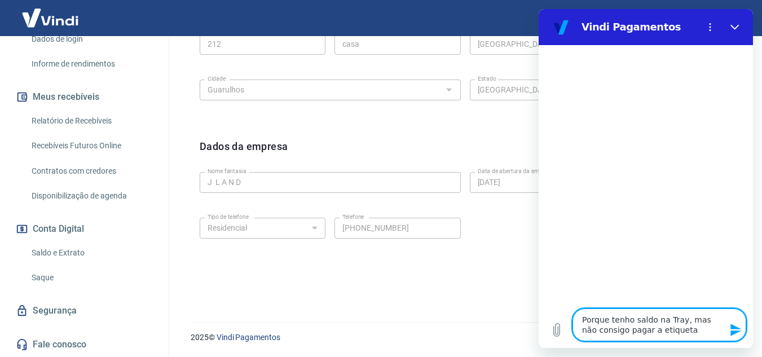
type textarea "Porque tenho saldo na Tray, mas não consigo pagar a etiqueta"
type textarea "x"
type textarea "Porque tenho saldo na Tray, mas não consigo pagar a etiqueta ?"
type textarea "x"
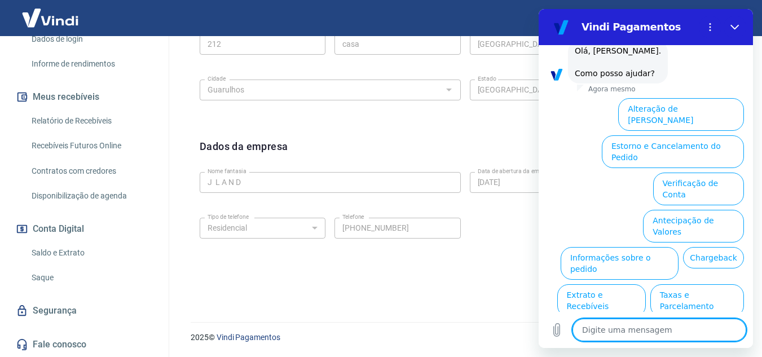
scroll to position [94, 0]
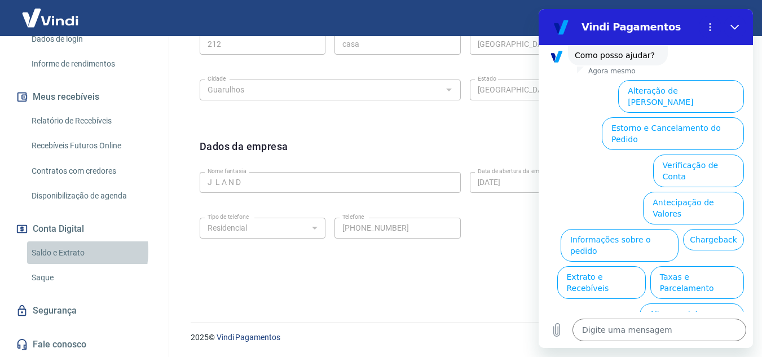
click at [59, 251] on link "Saldo e Extrato" at bounding box center [91, 252] width 128 height 23
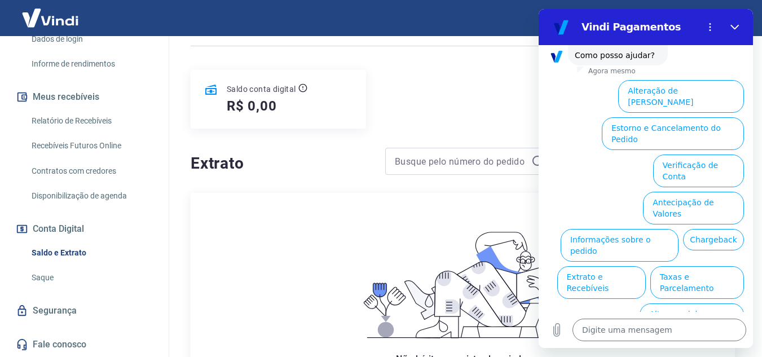
scroll to position [113, 0]
click at [311, 197] on div "Não há itens registrados ainda. Quando houver itens registrados, eles serão exi…" at bounding box center [463, 305] width 544 height 225
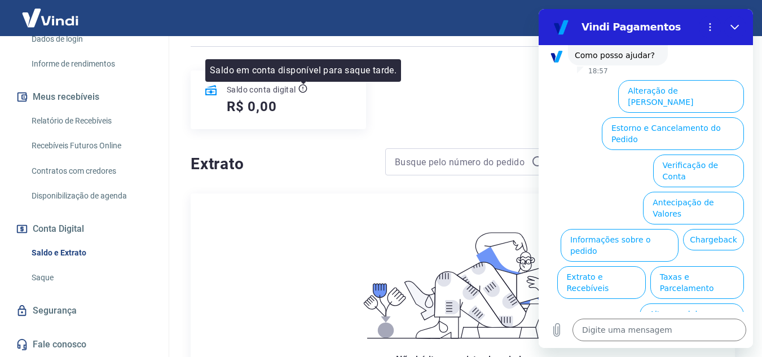
click at [302, 87] on icon at bounding box center [302, 88] width 9 height 9
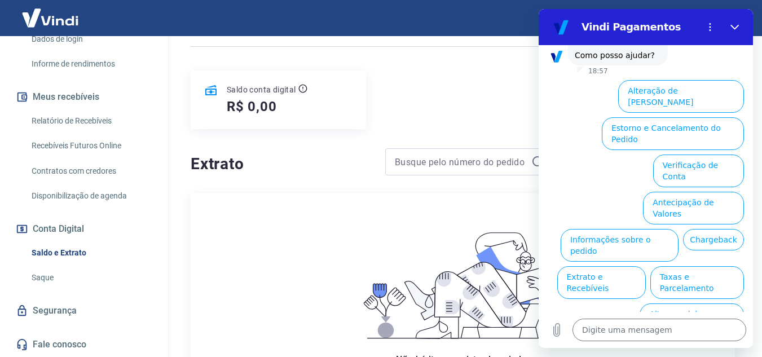
click at [297, 163] on h4 "Extrato" at bounding box center [281, 164] width 181 height 23
click at [215, 215] on div "Não há itens registrados ainda. Quando houver itens registrados, eles serão exi…" at bounding box center [463, 305] width 526 height 207
click at [108, 148] on link "Recebíveis Futuros Online" at bounding box center [91, 145] width 128 height 23
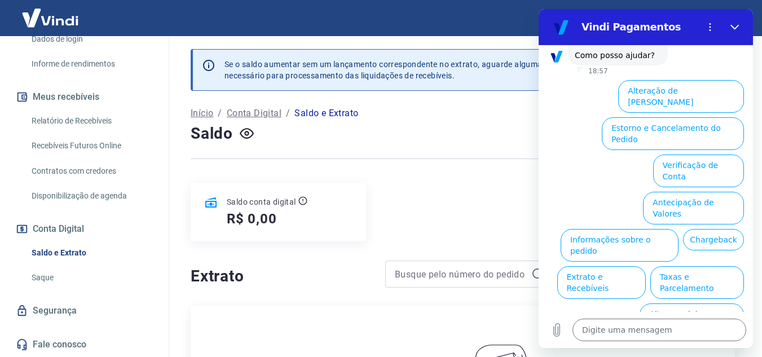
scroll to position [0, 0]
click at [680, 341] on button "Assinaturas e Faturas Tray" at bounding box center [689, 357] width 109 height 33
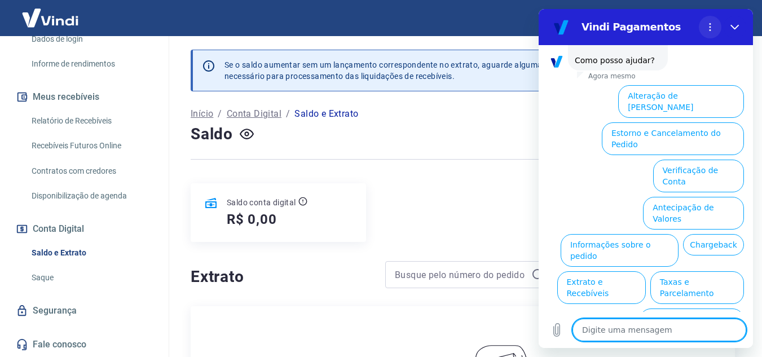
scroll to position [196, 0]
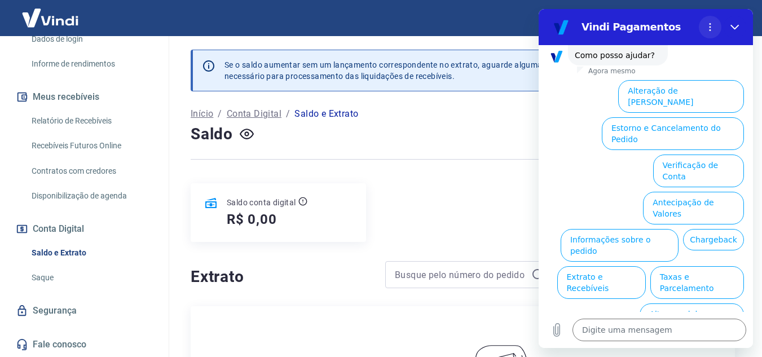
click at [711, 27] on icon "Menu de opções" at bounding box center [710, 27] width 9 height 9
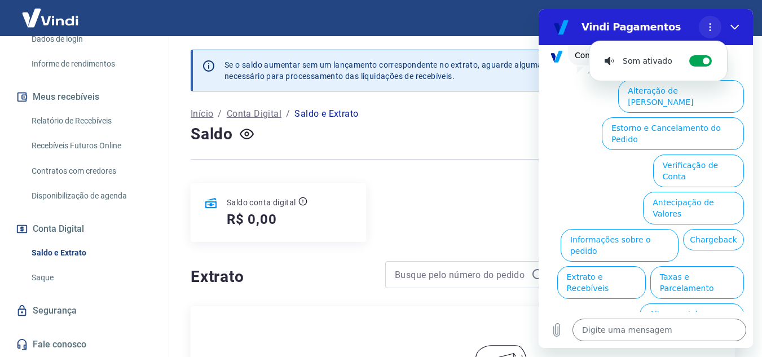
click at [706, 27] on icon "Menu de opções" at bounding box center [710, 27] width 9 height 9
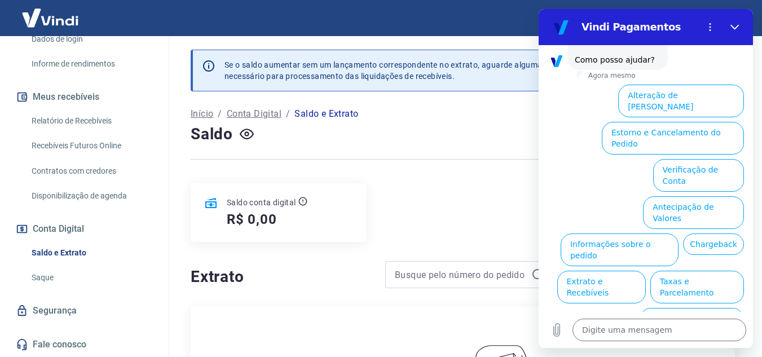
drag, startPoint x: 742, startPoint y: 262, endPoint x: 742, endPoint y: 248, distance: 14.1
click at [742, 249] on div "Alteração de Dados Cadastrais Estorno e Cancelamento do Pedido Verificação de C…" at bounding box center [646, 230] width 214 height 300
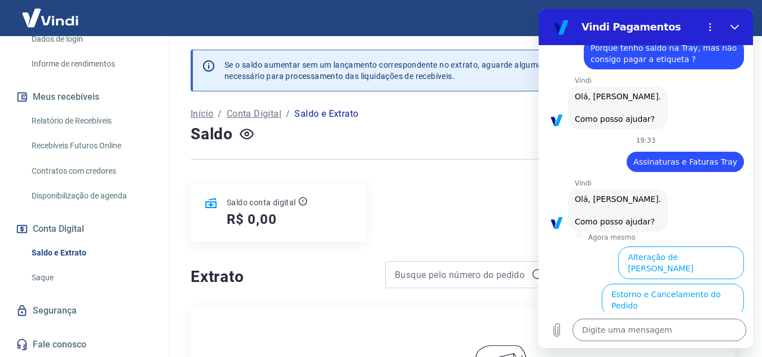
scroll to position [0, 0]
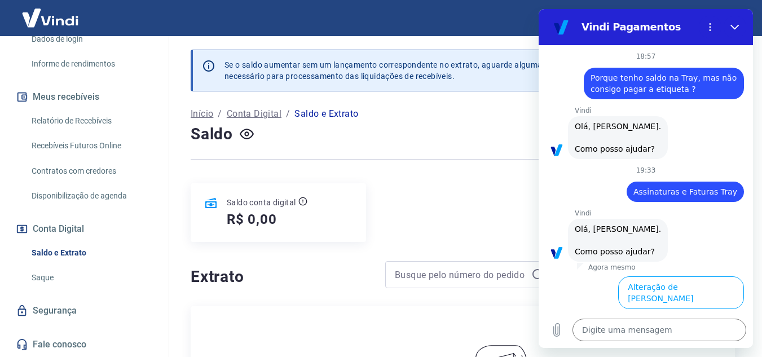
click at [759, 23] on div "Sair" at bounding box center [381, 18] width 762 height 36
click at [421, 172] on div at bounding box center [463, 160] width 544 height 28
click at [740, 21] on button "Fechar" at bounding box center [735, 27] width 23 height 23
type textarea "x"
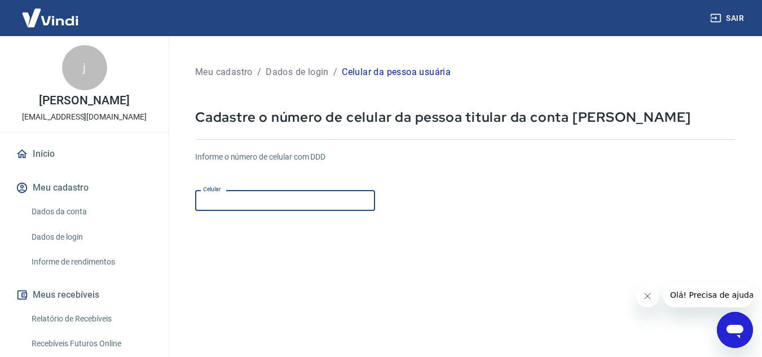
click at [275, 201] on input "Celular" at bounding box center [285, 200] width 180 height 21
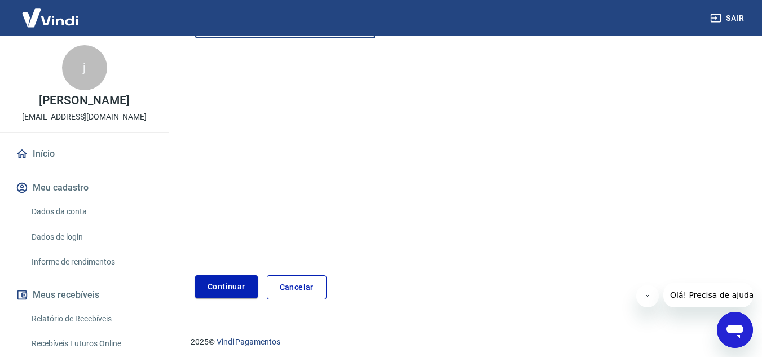
scroll to position [177, 0]
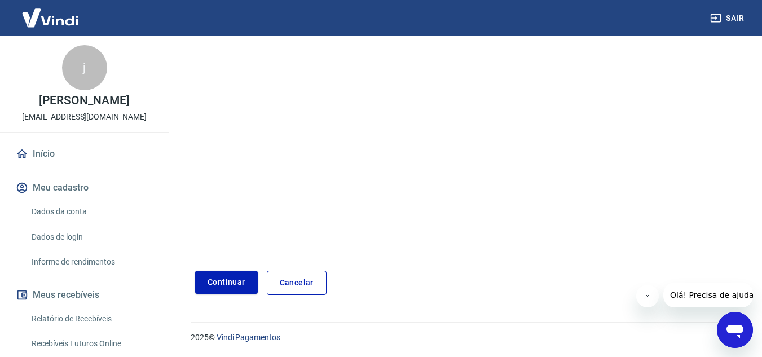
click at [645, 292] on icon "Fechar mensagem da empresa" at bounding box center [646, 296] width 9 height 9
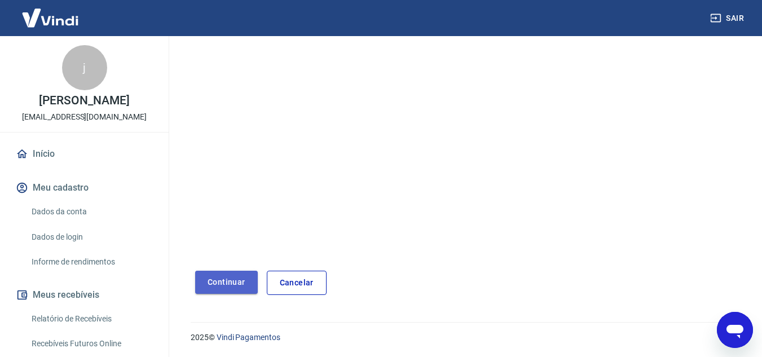
click at [232, 281] on button "Continuar" at bounding box center [226, 282] width 63 height 23
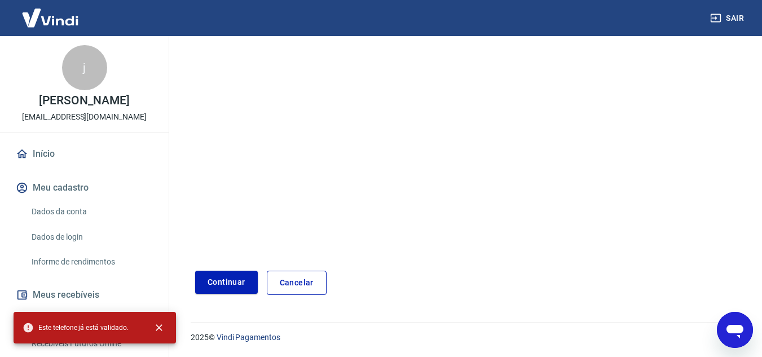
click at [363, 207] on form "Informe o número de celular com DDD Celular (11) 94388-8584 Celular Continuar C…" at bounding box center [465, 130] width 540 height 330
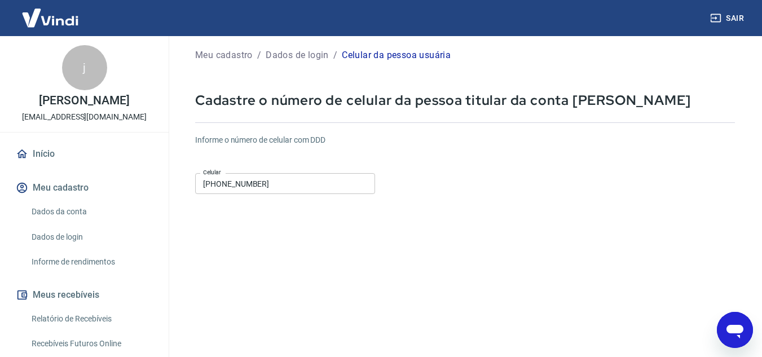
scroll to position [0, 0]
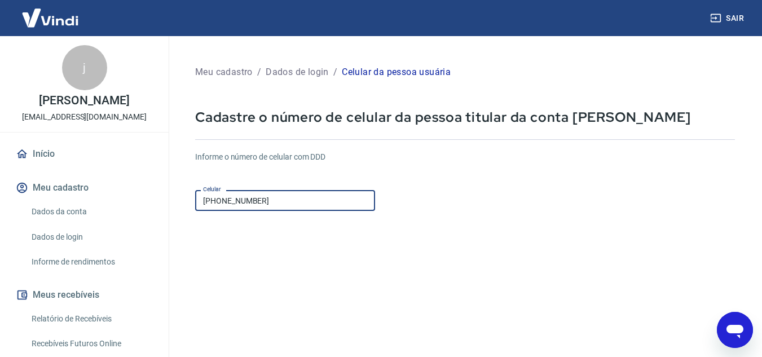
drag, startPoint x: 297, startPoint y: 195, endPoint x: 0, endPoint y: 177, distance: 297.2
click at [0, 177] on div "Sair j juliane santos de oliveira contatojland@gmail.com Início Meu cadastro Da…" at bounding box center [381, 178] width 762 height 357
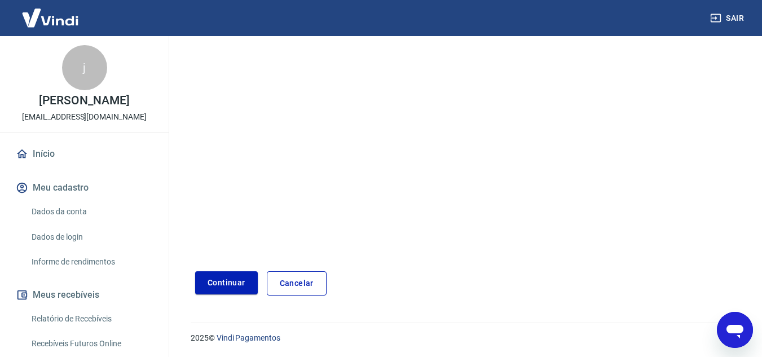
scroll to position [177, 0]
type input "[PHONE_NUMBER]"
click at [244, 276] on button "Continuar" at bounding box center [226, 282] width 63 height 23
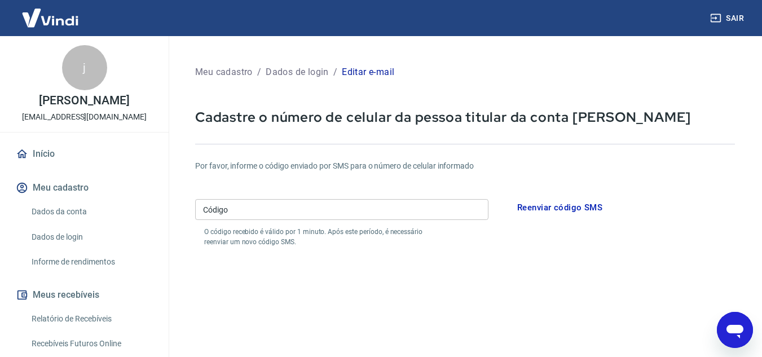
click at [358, 205] on input "Código" at bounding box center [341, 209] width 293 height 21
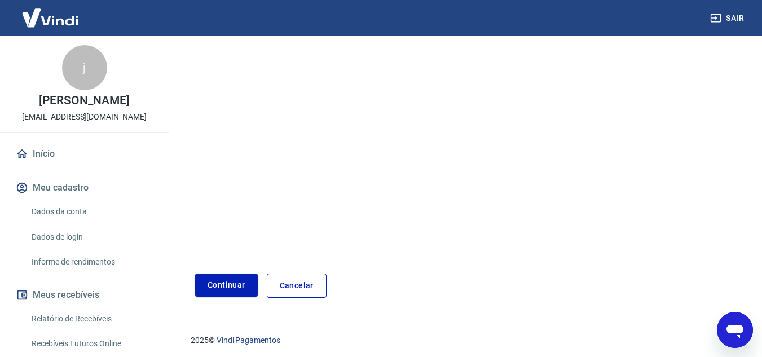
scroll to position [220, 0]
type input "001394"
click at [223, 283] on button "Continuar" at bounding box center [226, 282] width 63 height 23
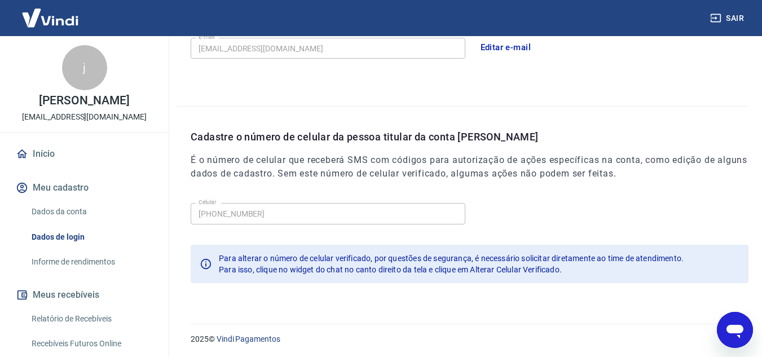
scroll to position [366, 0]
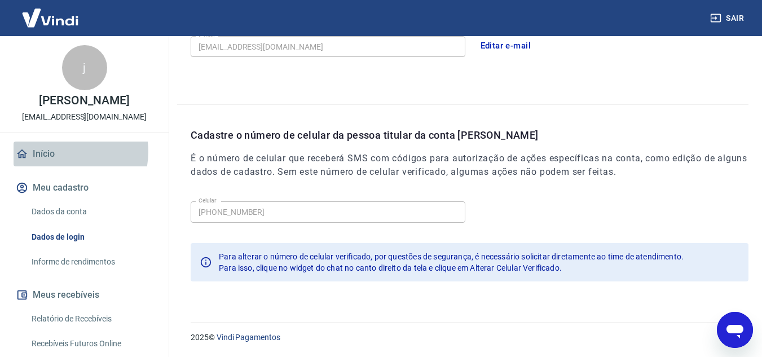
click at [64, 152] on link "Início" at bounding box center [85, 154] width 142 height 25
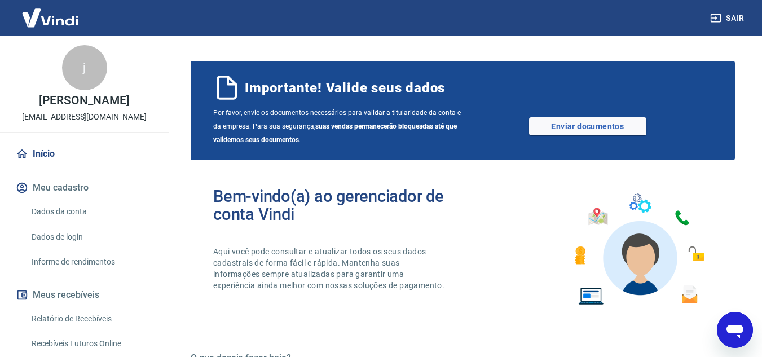
click at [276, 85] on span "Importante! Valide seus dados" at bounding box center [345, 88] width 200 height 18
click at [542, 126] on link "Enviar documentos" at bounding box center [587, 126] width 117 height 18
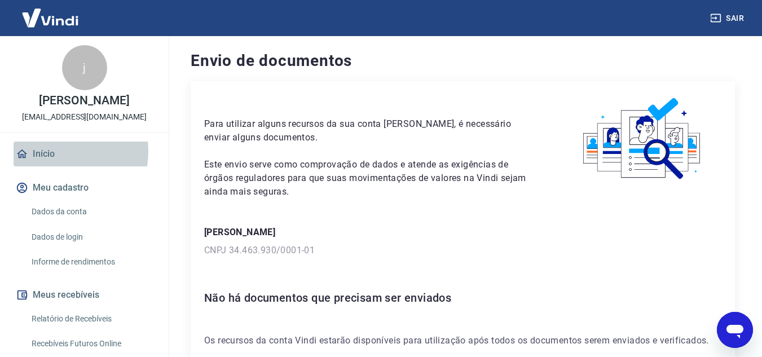
click at [49, 151] on link "Início" at bounding box center [85, 154] width 142 height 25
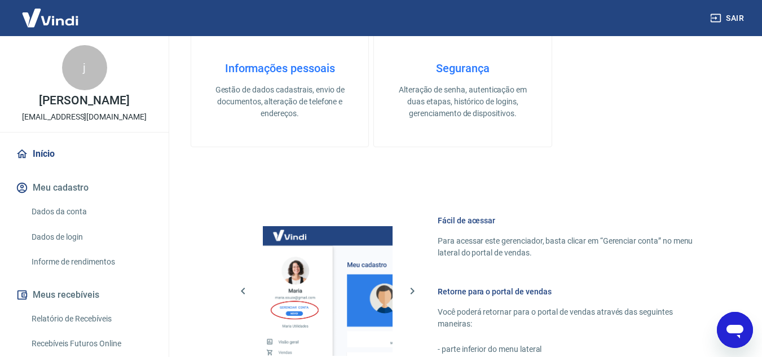
scroll to position [508, 0]
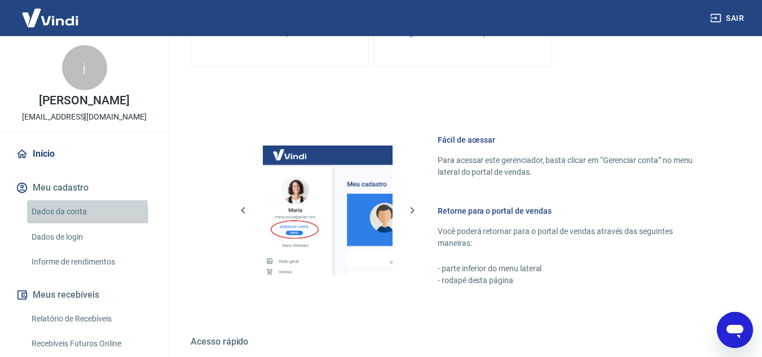
click at [65, 214] on link "Dados da conta" at bounding box center [91, 211] width 128 height 23
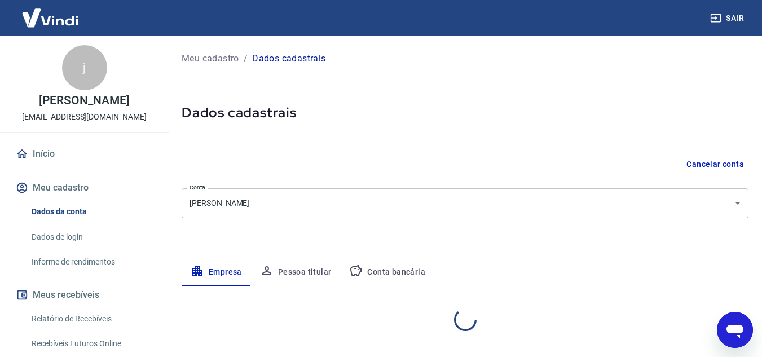
select select "SP"
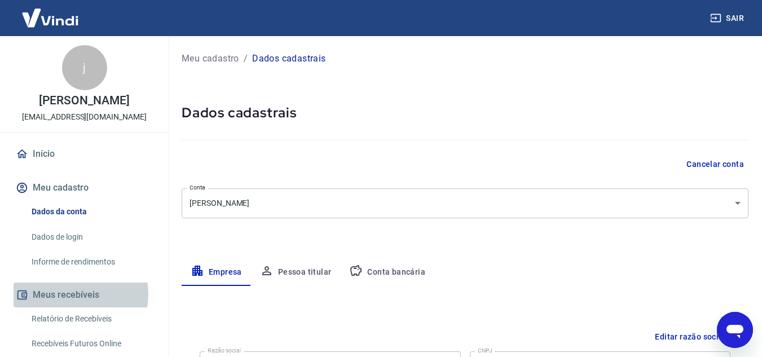
click at [71, 294] on button "Meus recebíveis" at bounding box center [85, 295] width 142 height 25
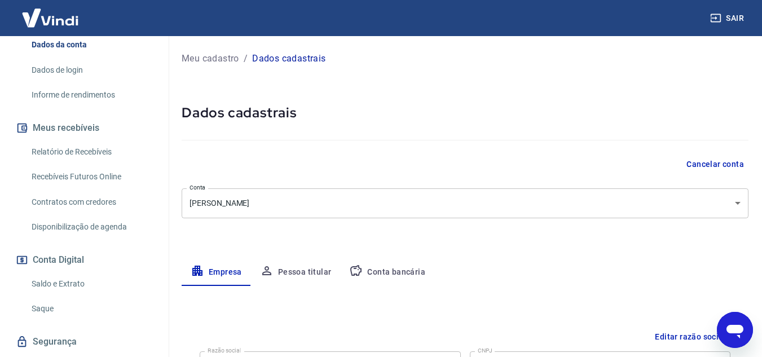
scroll to position [142, 0]
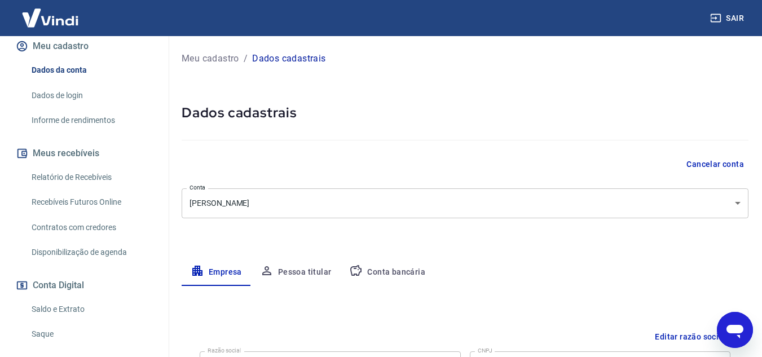
click at [73, 310] on link "Saldo e Extrato" at bounding box center [91, 309] width 128 height 23
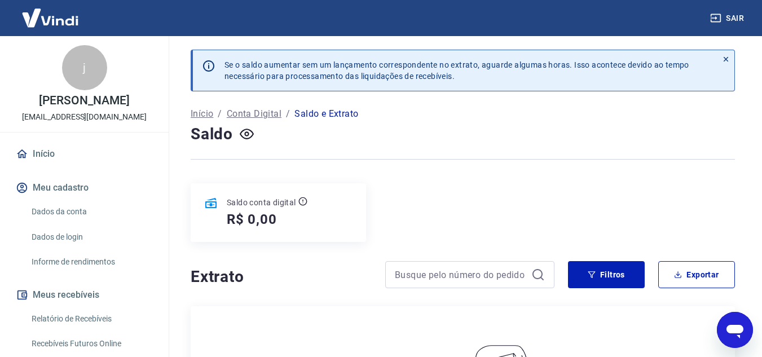
click at [208, 114] on p "Início" at bounding box center [202, 114] width 23 height 14
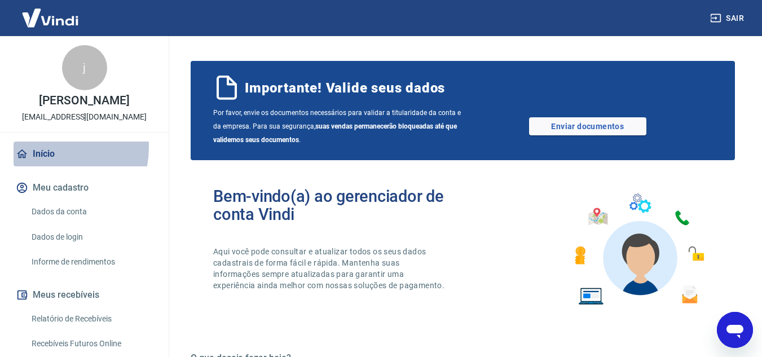
click at [39, 147] on link "Início" at bounding box center [85, 154] width 142 height 25
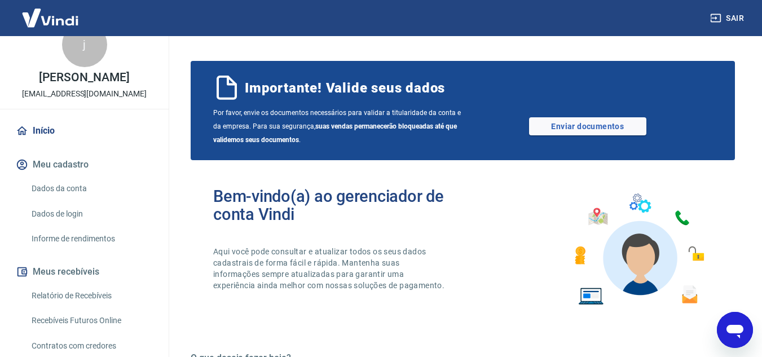
scroll to position [15, 0]
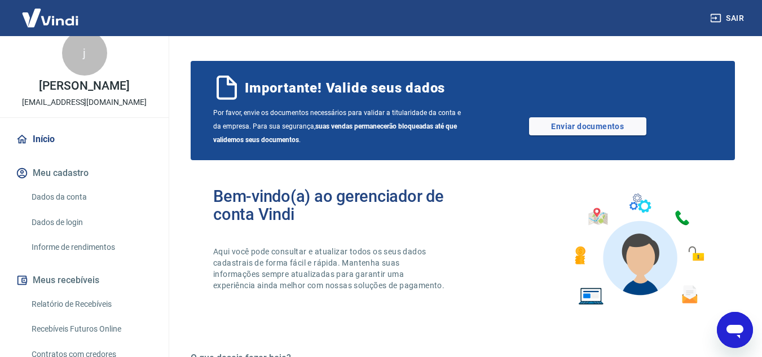
click at [43, 137] on link "Início" at bounding box center [85, 139] width 142 height 25
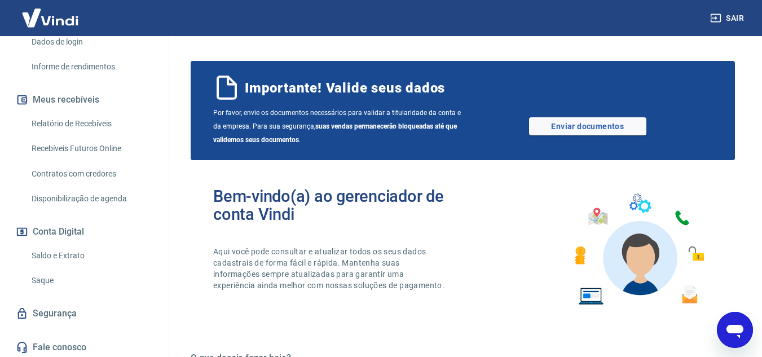
scroll to position [198, 0]
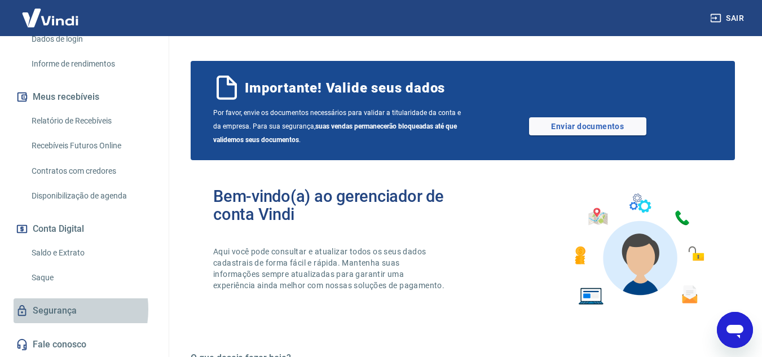
click at [50, 309] on link "Segurança" at bounding box center [85, 310] width 142 height 25
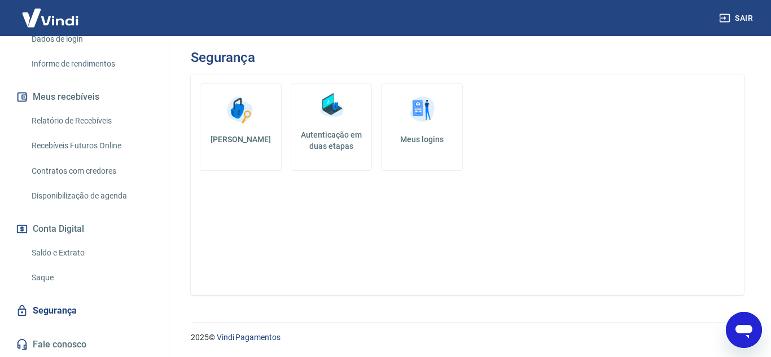
click at [317, 138] on h5 "Autenticação em duas etapas" at bounding box center [332, 140] width 72 height 23
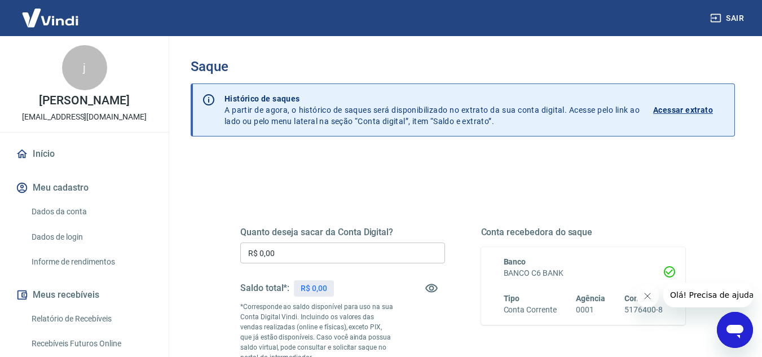
click at [51, 147] on link "Início" at bounding box center [85, 154] width 142 height 25
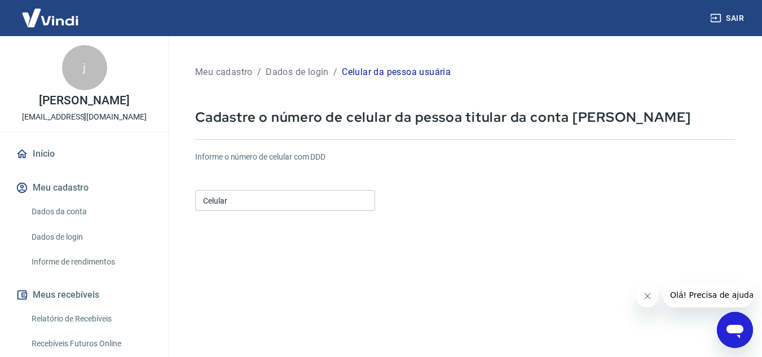
click at [267, 203] on input "Celular" at bounding box center [285, 200] width 180 height 21
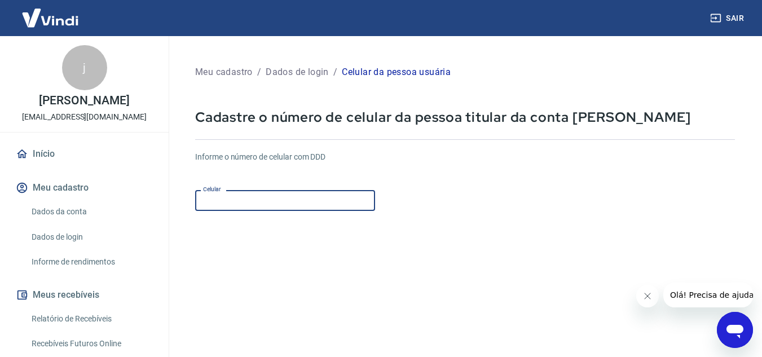
type input "[PHONE_NUMBER]"
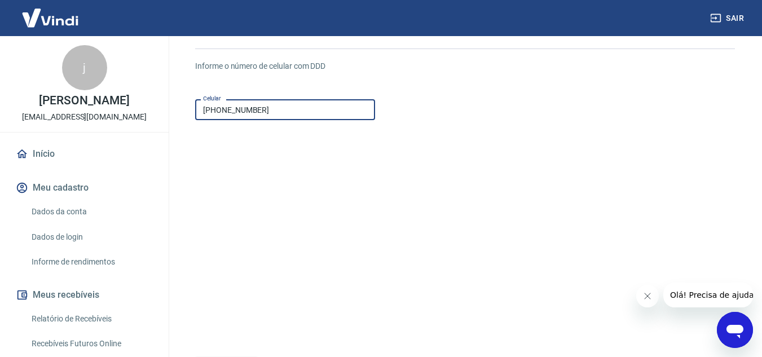
scroll to position [169, 0]
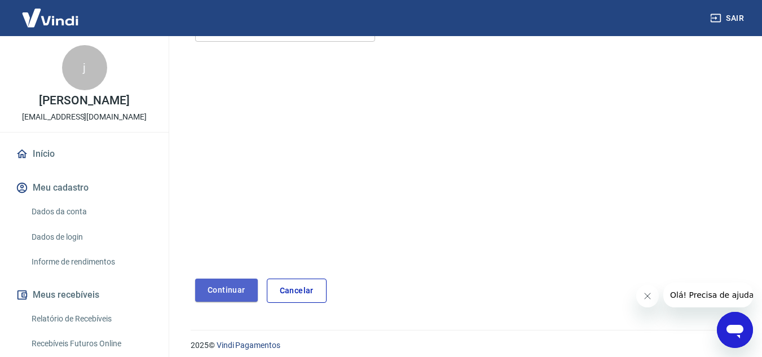
click at [229, 283] on button "Continuar" at bounding box center [226, 290] width 63 height 23
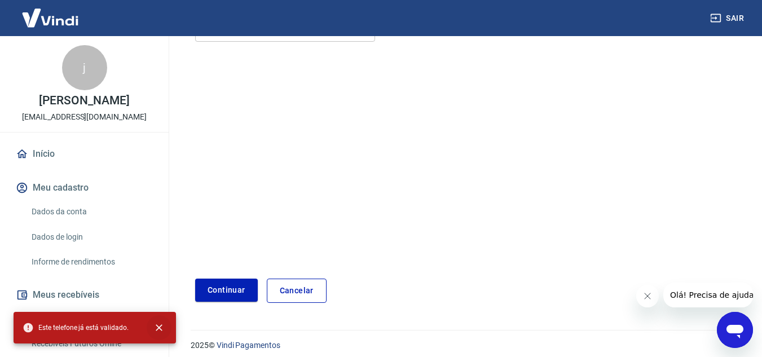
click at [154, 322] on button "close" at bounding box center [159, 327] width 25 height 25
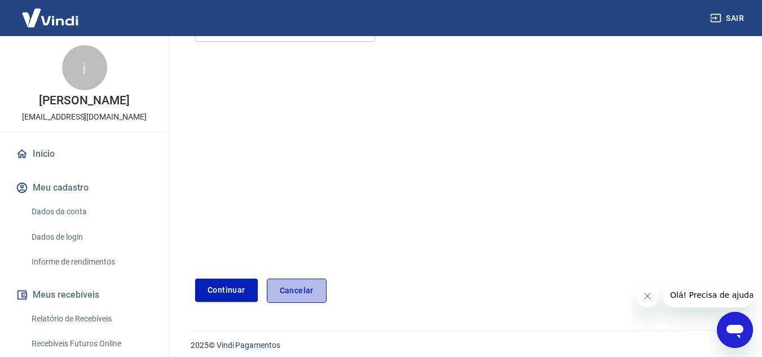
click at [293, 287] on link "Cancelar" at bounding box center [297, 291] width 60 height 24
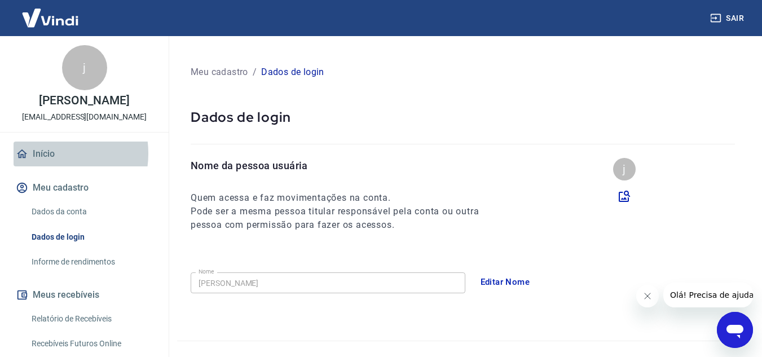
click at [49, 153] on link "Início" at bounding box center [85, 154] width 142 height 25
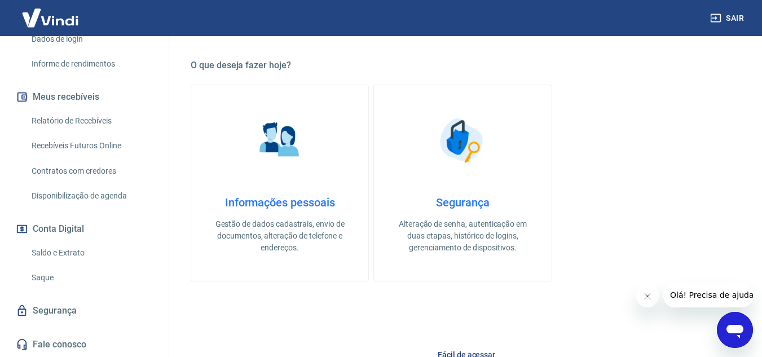
scroll to position [338, 0]
